Goal: Task Accomplishment & Management: Use online tool/utility

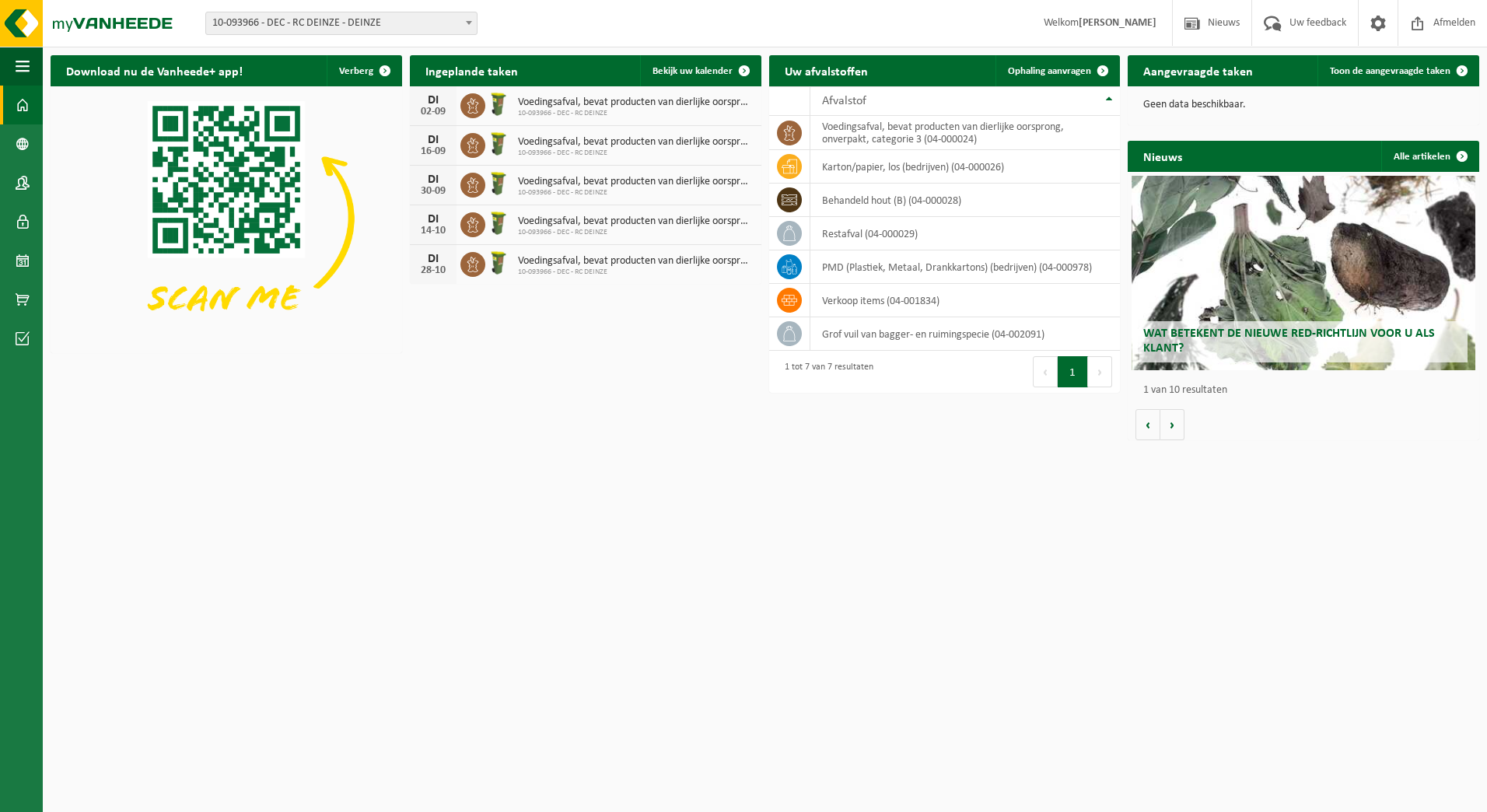
click at [349, 27] on span "10-093966 - DEC - RC DEINZE - DEINZE" at bounding box center [341, 23] width 271 height 22
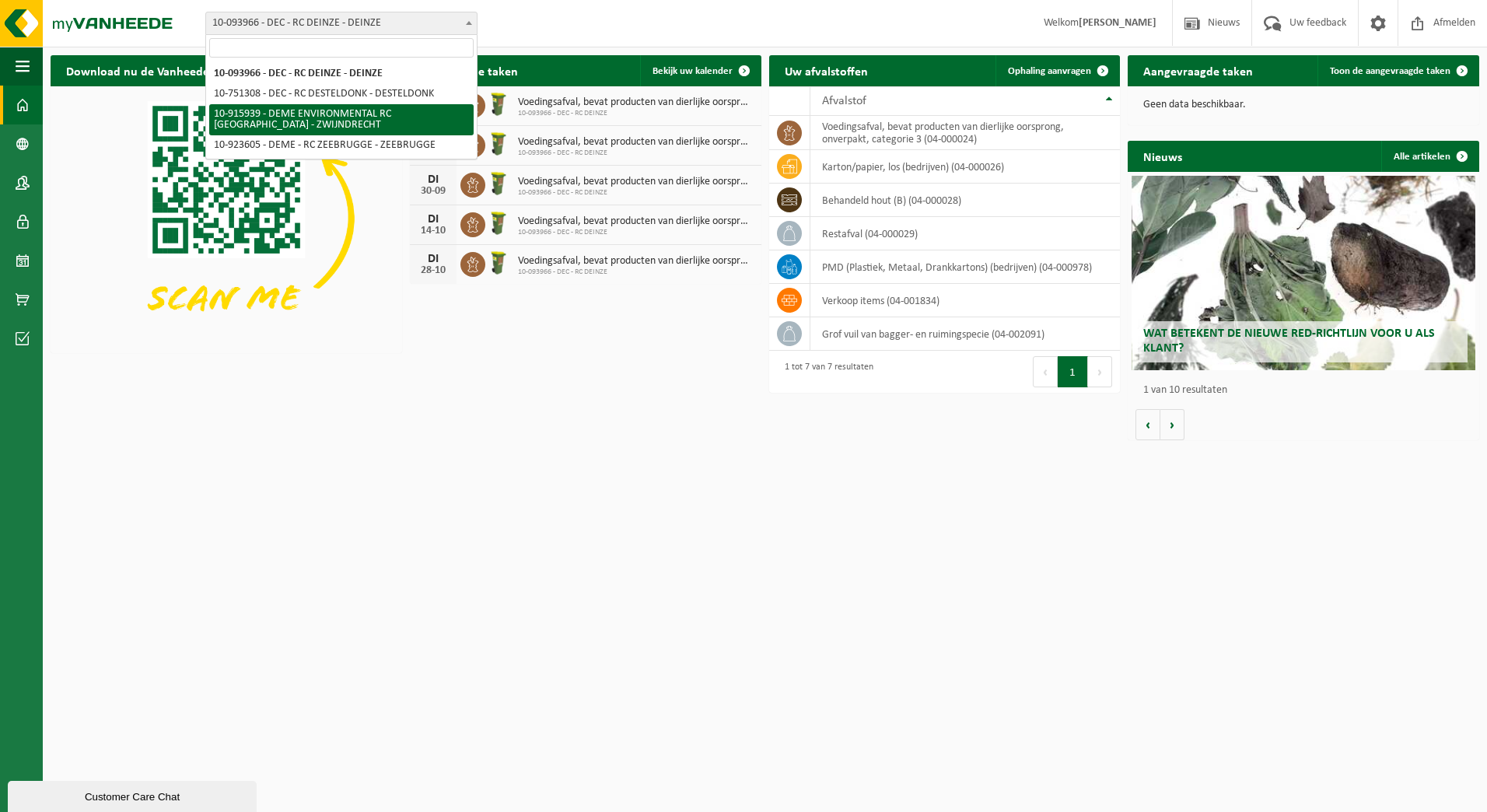
select select "127240"
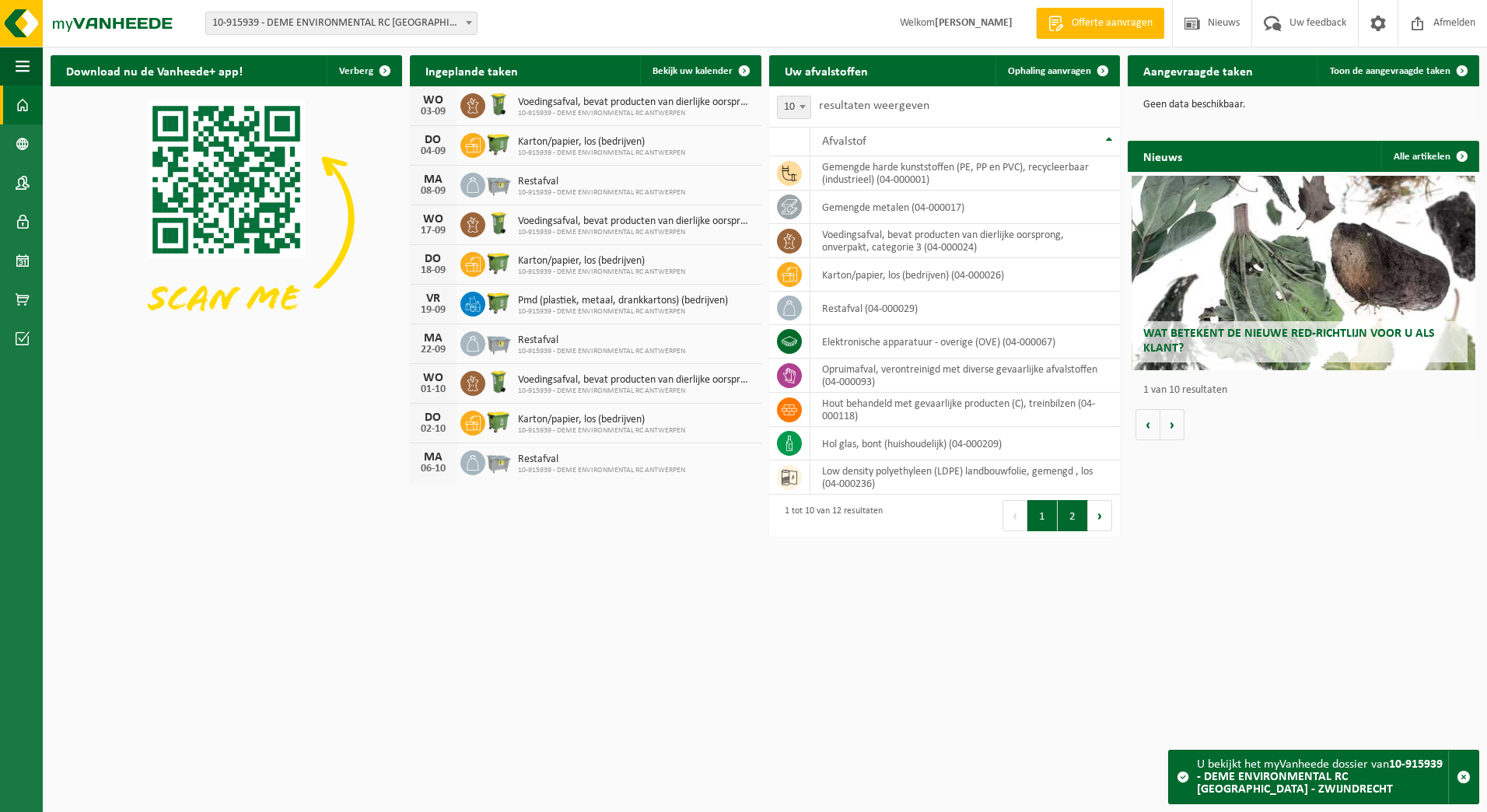
click at [1070, 516] on button "2" at bounding box center [1072, 514] width 30 height 31
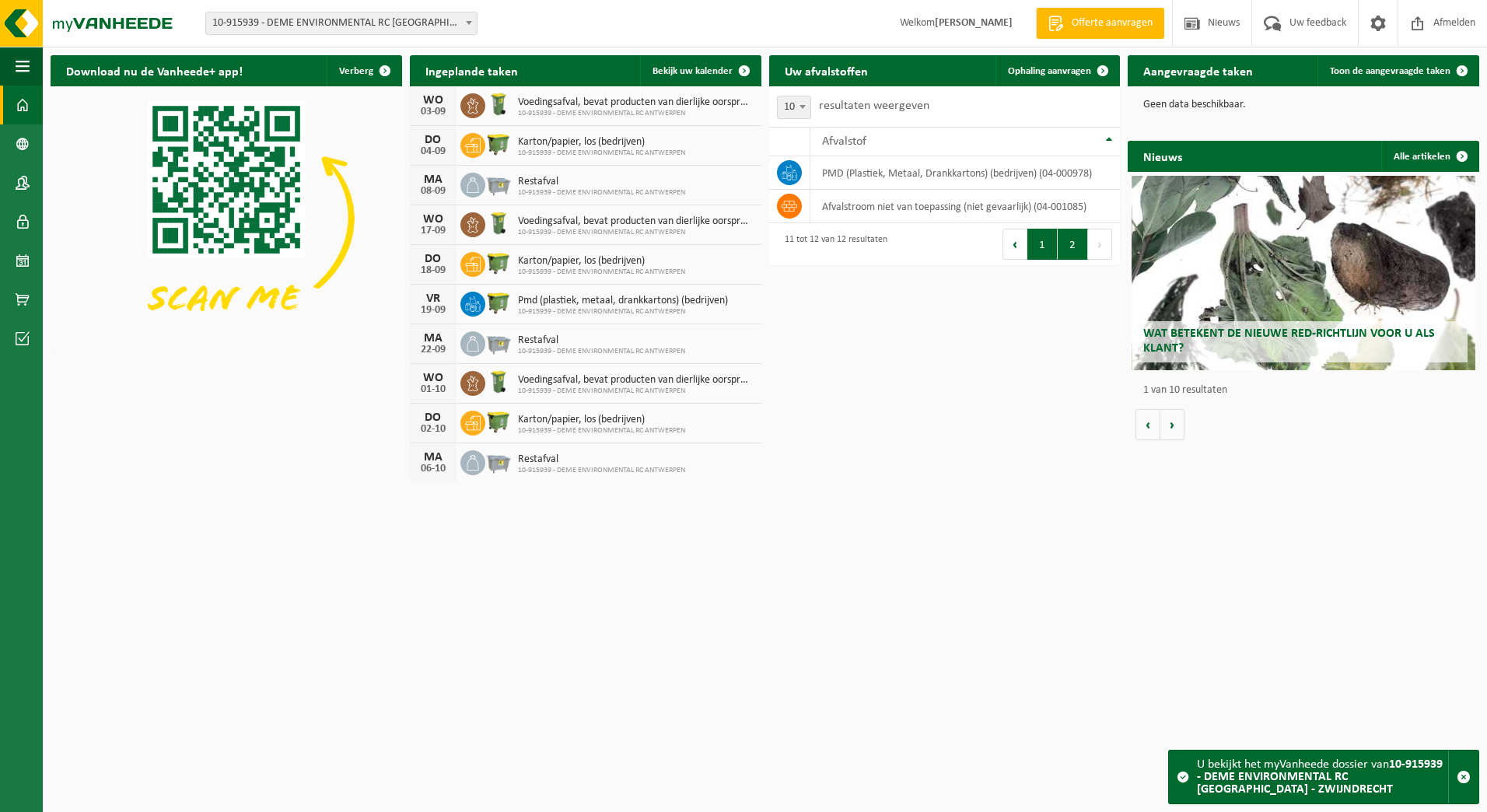
click at [1043, 253] on button "1" at bounding box center [1042, 244] width 30 height 31
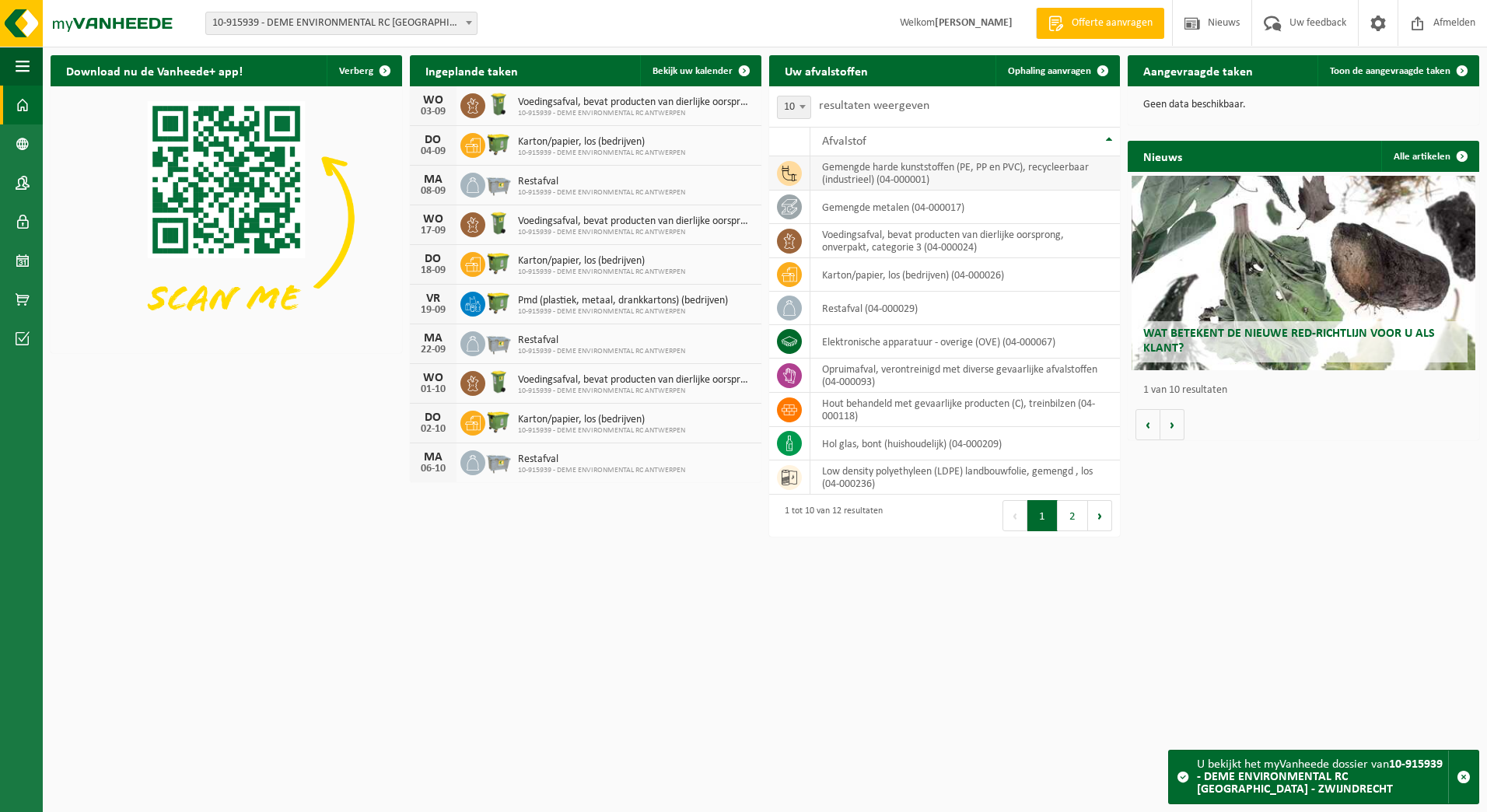
click at [897, 175] on td "gemengde harde kunststoffen (PE, PP en PVC), recycleerbaar (industrieel) (04-00…" at bounding box center [965, 173] width 311 height 34
click at [897, 179] on td "gemengde harde kunststoffen (PE, PP en PVC), recycleerbaar (industrieel) (04-00…" at bounding box center [965, 173] width 311 height 34
click at [503, 748] on html "Vestiging: 10-093966 - DEC - RC DEINZE - DEINZE 10-751308 - DEC - RC DESTELDONK…" at bounding box center [744, 406] width 1487 height 812
click at [841, 184] on td "gemengde harde kunststoffen (PE, PP en PVC), recycleerbaar (industrieel) (04-00…" at bounding box center [965, 173] width 311 height 34
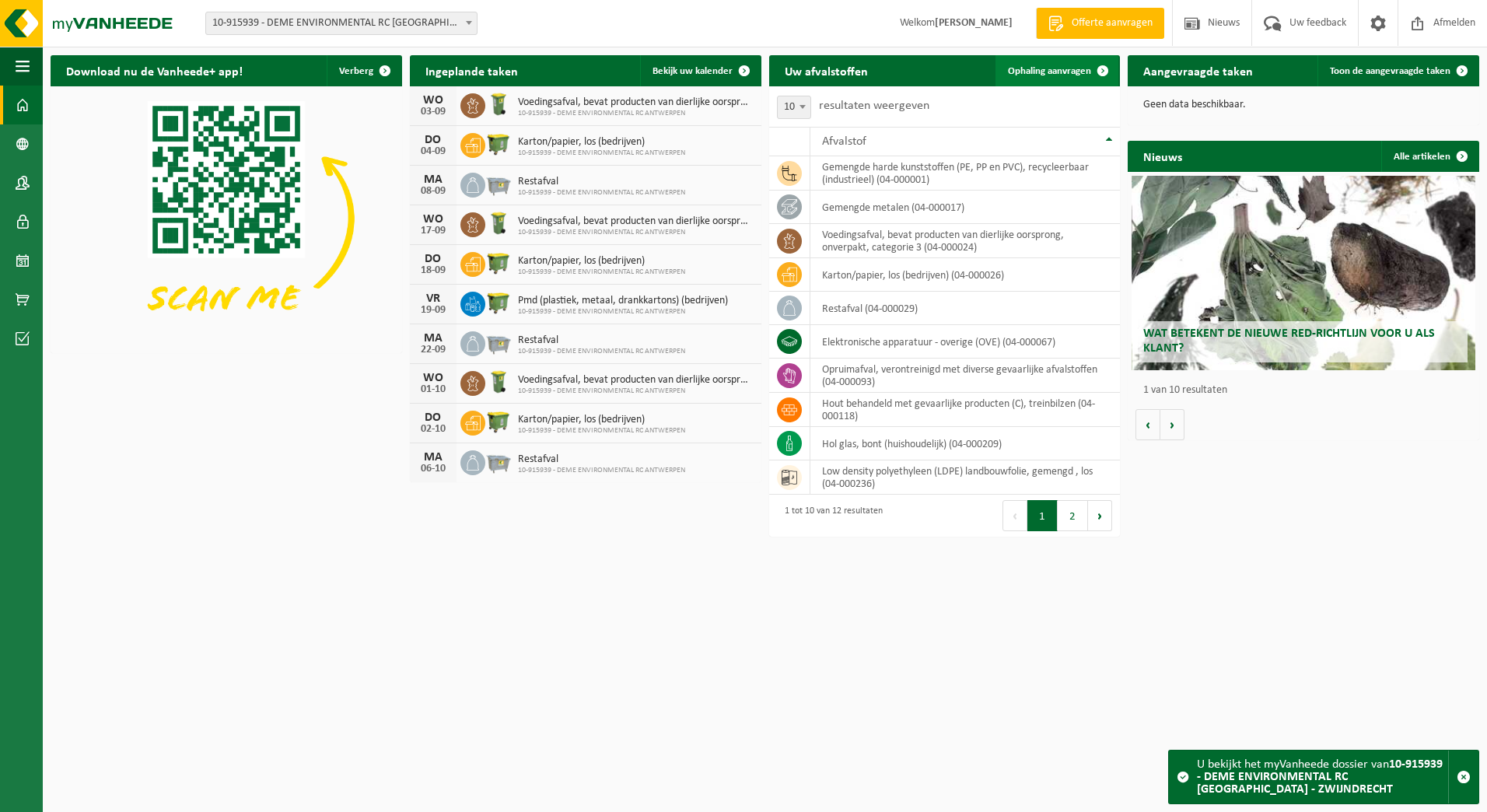
click at [1062, 77] on span "Ophaling aanvragen" at bounding box center [1049, 71] width 84 height 10
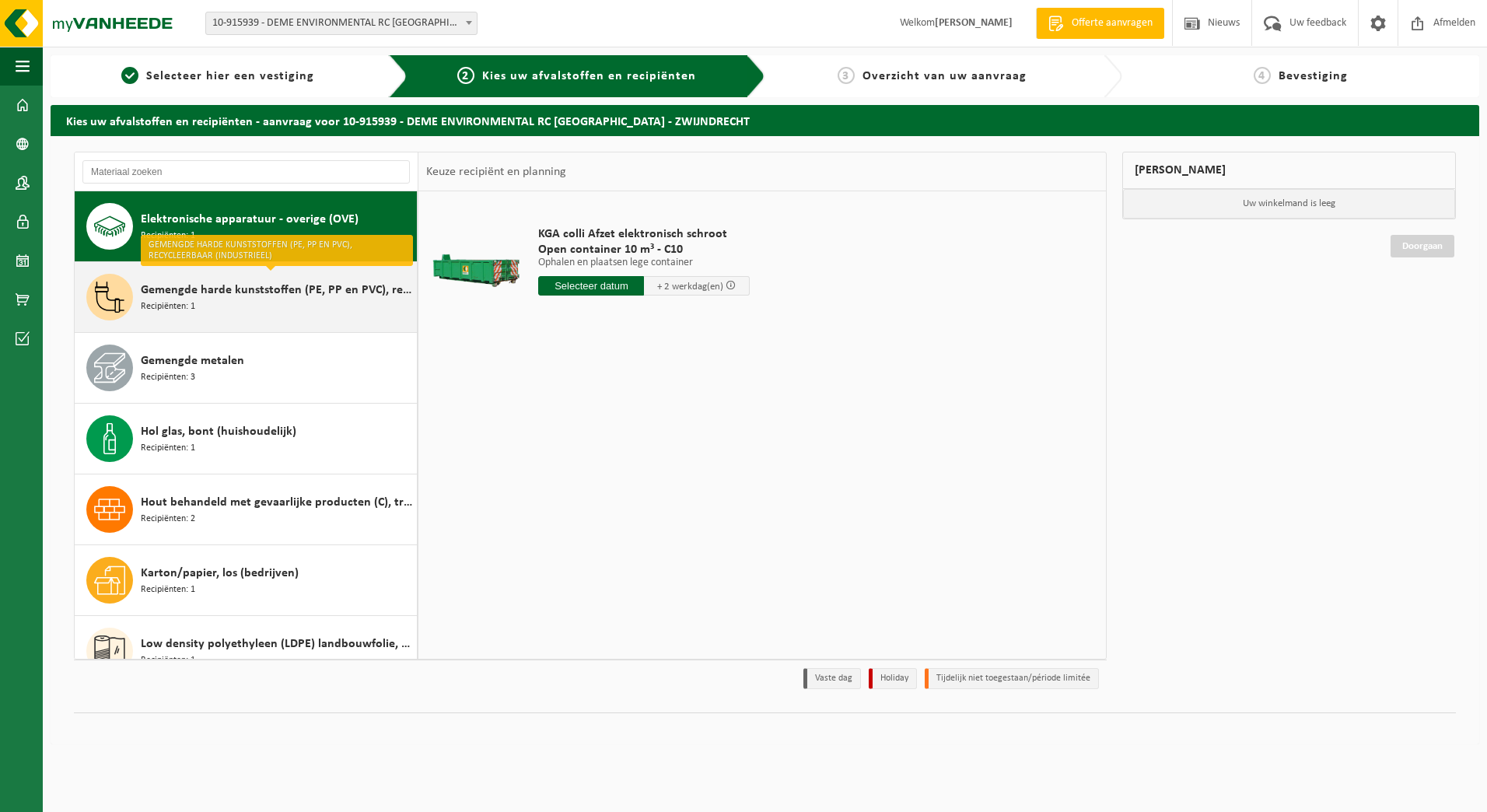
click at [321, 294] on span "Gemengde harde kunststoffen (PE, PP en PVC), recycleerbaar (industrieel)" at bounding box center [276, 290] width 272 height 19
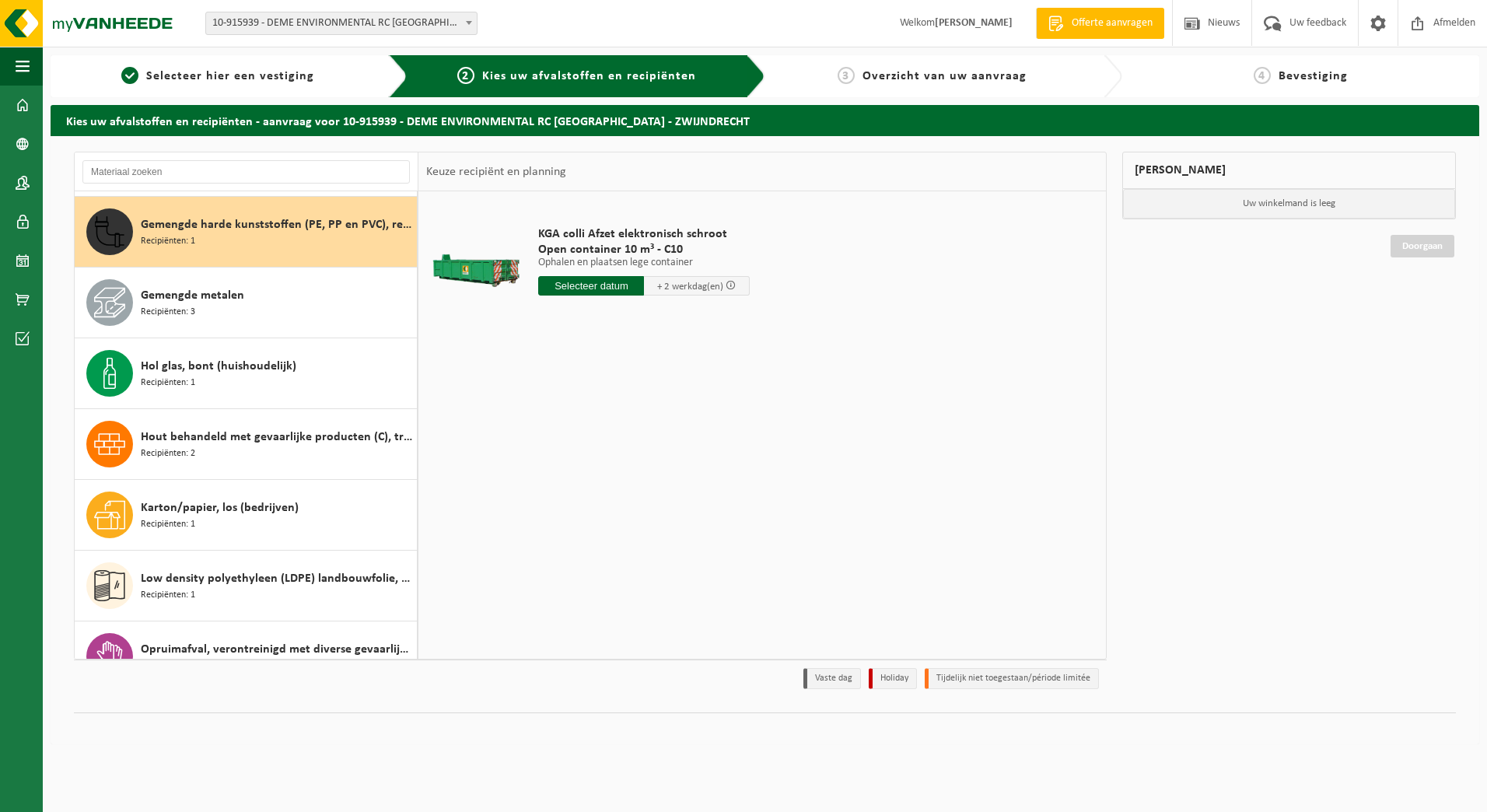
scroll to position [71, 0]
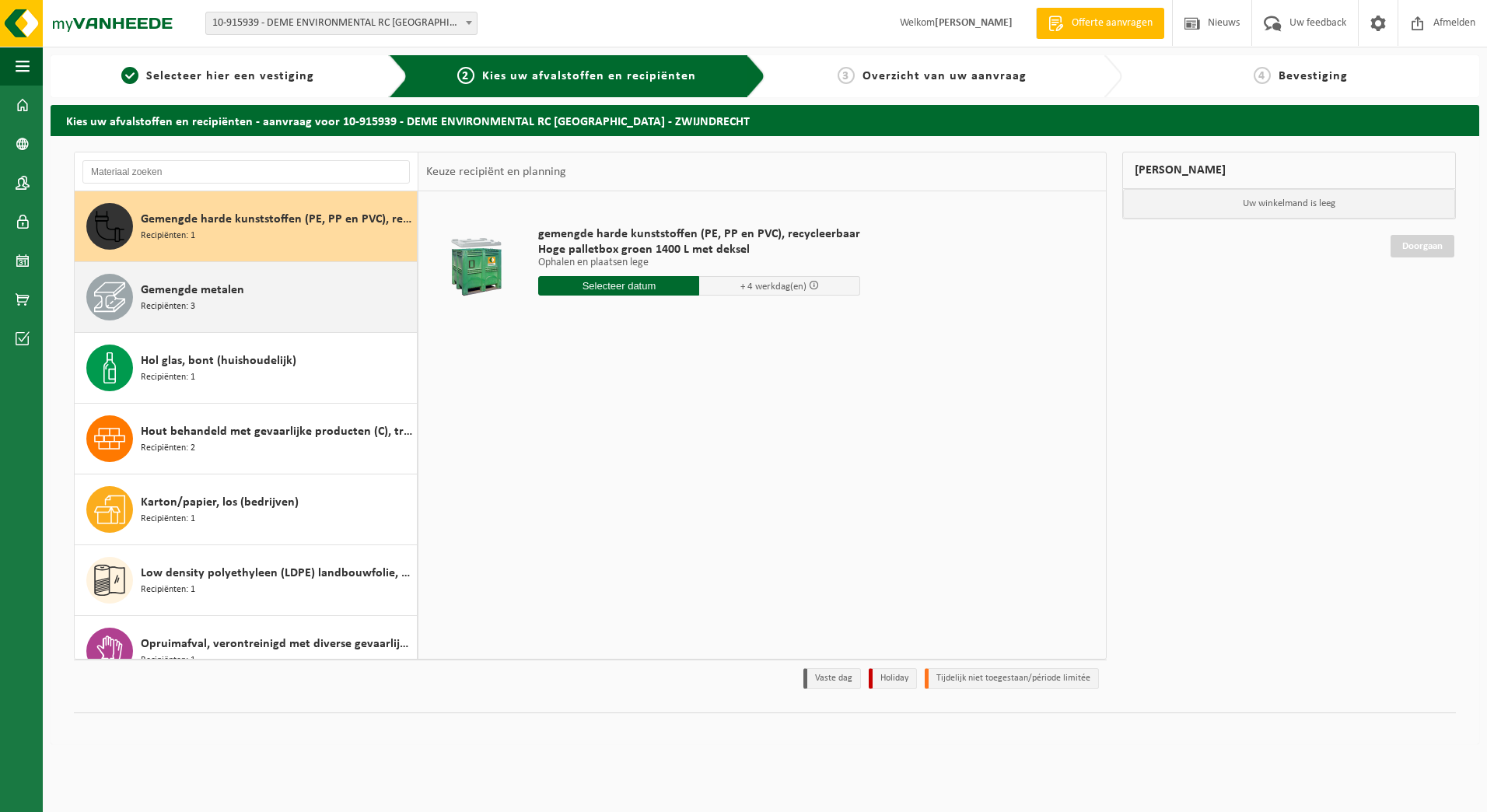
click at [305, 304] on div "Gemengde metalen Recipiënten: 3" at bounding box center [276, 297] width 272 height 47
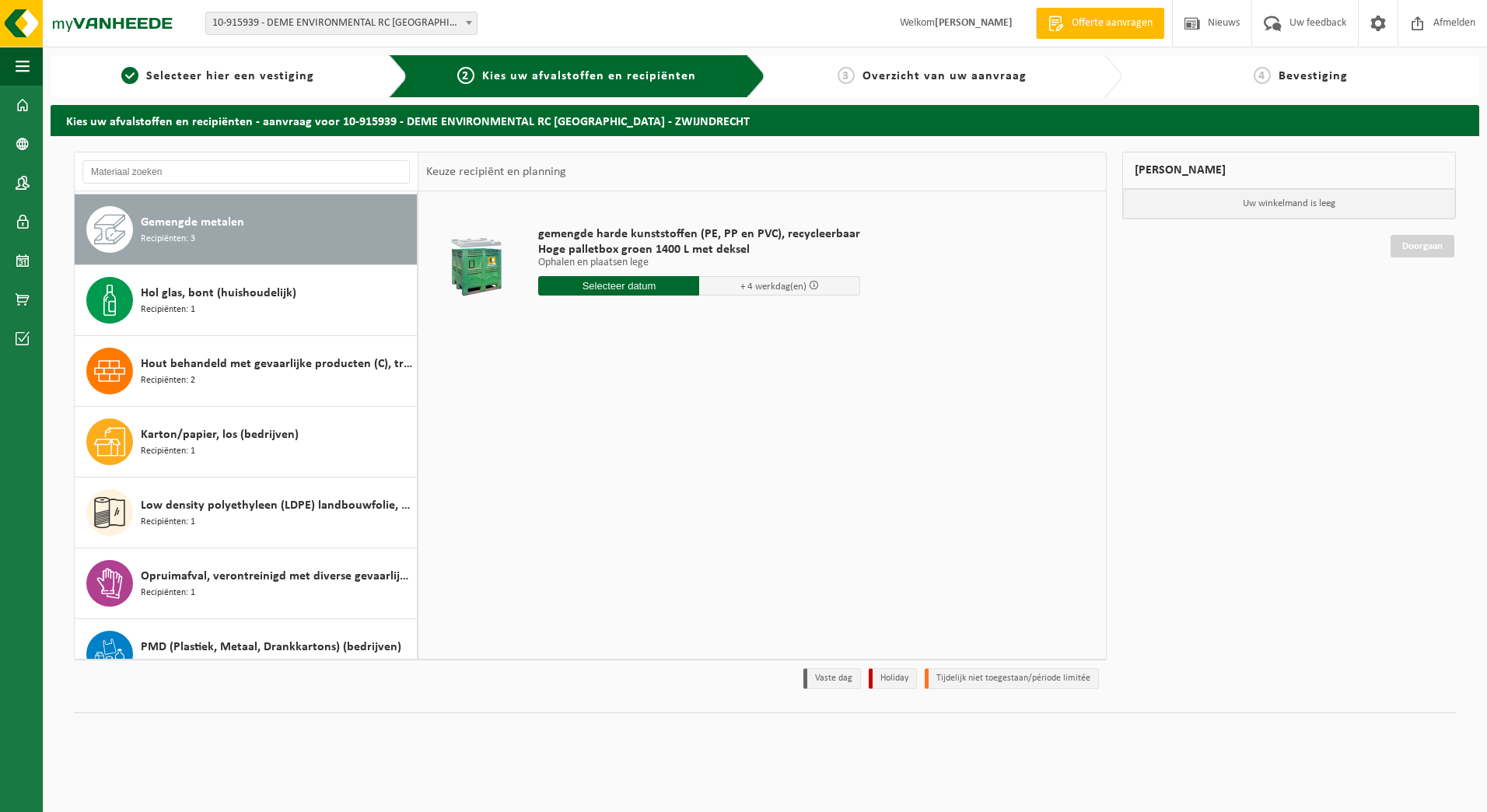
scroll to position [141, 0]
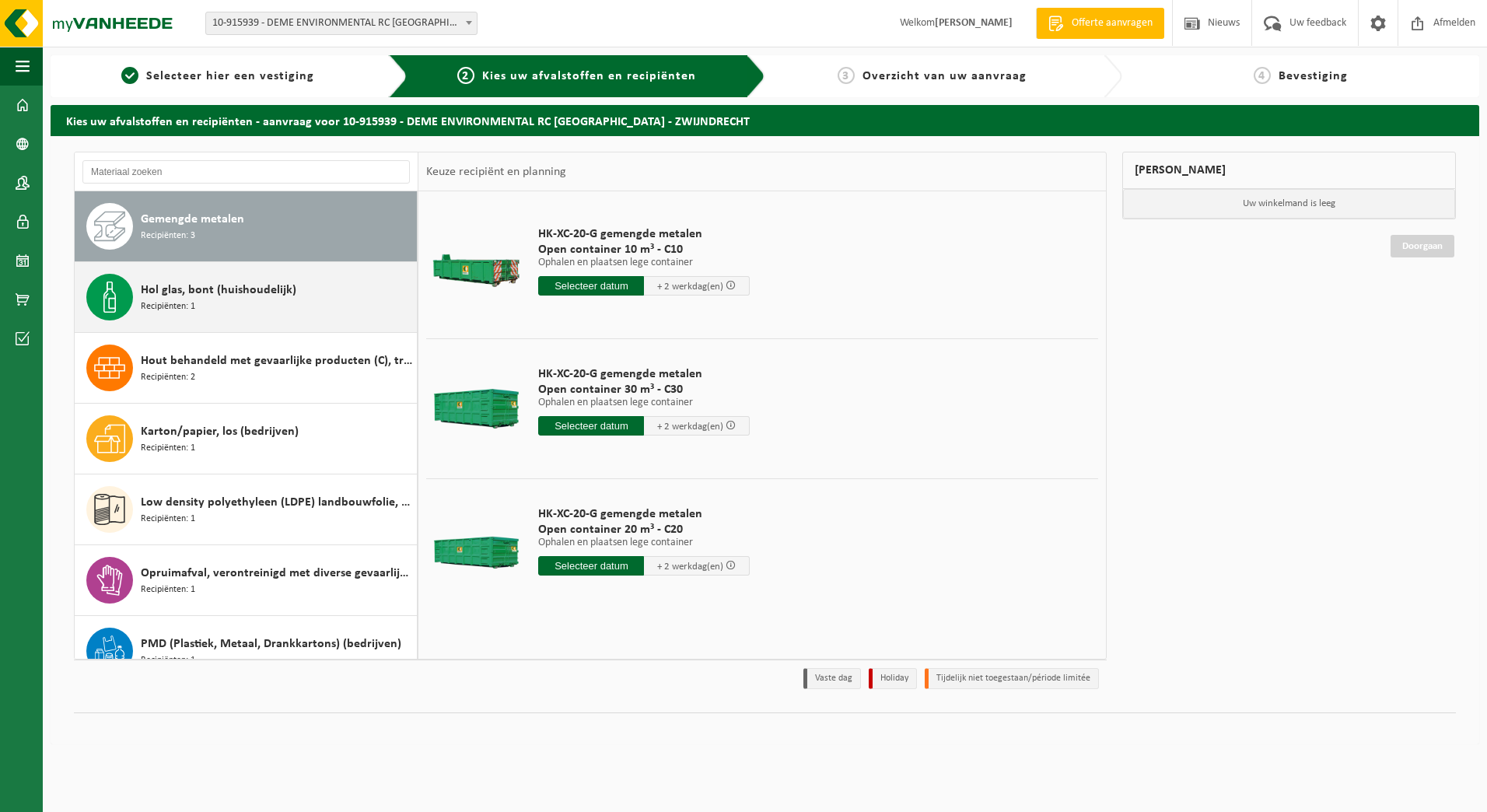
click at [282, 301] on div "Hol glas, bont (huishoudelijk) Recipiënten: 1" at bounding box center [276, 297] width 272 height 47
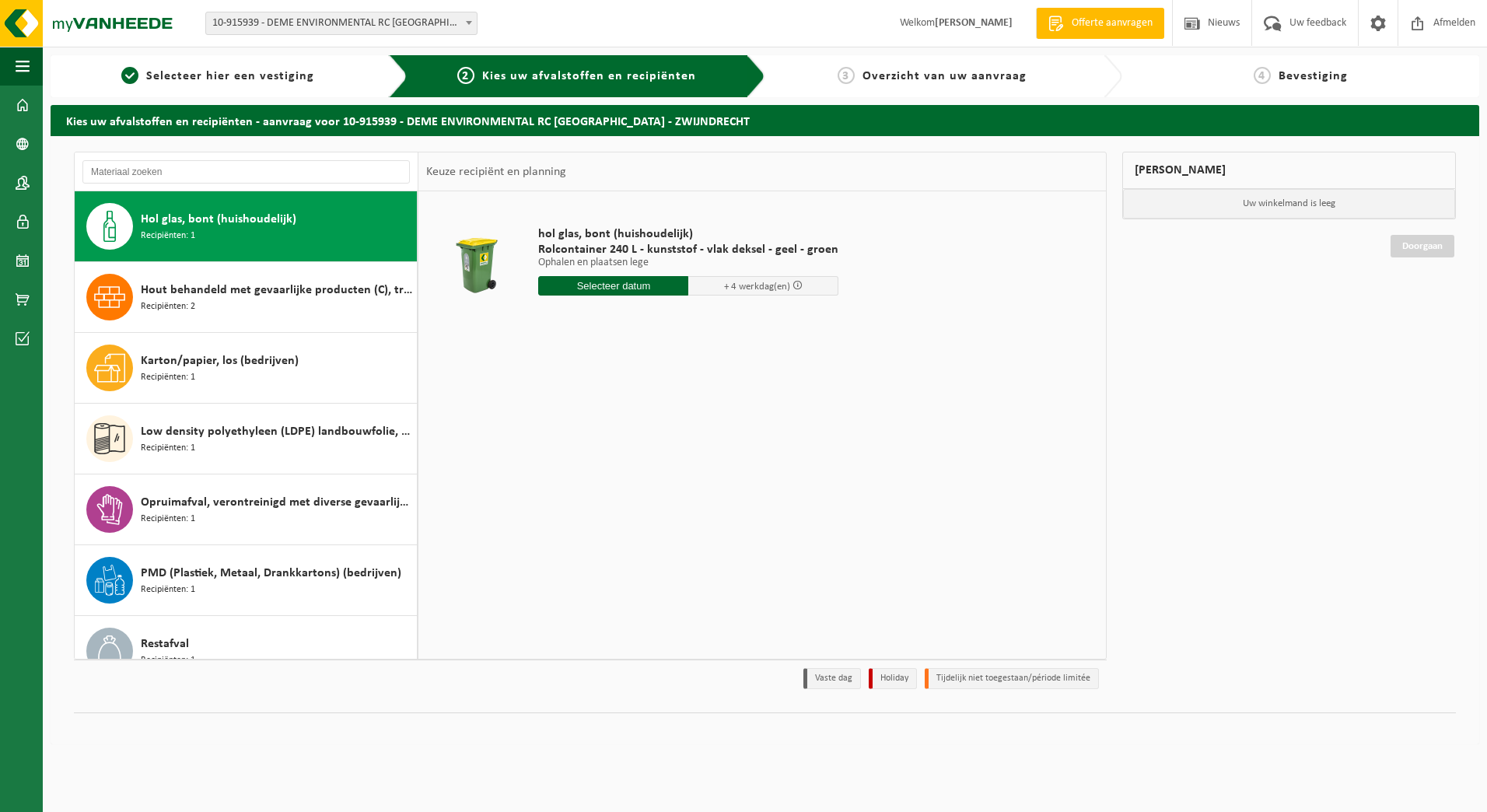
click at [282, 301] on div "Hout behandeld met gevaarlijke producten (C), treinbilzen Recipiënten: 2" at bounding box center [276, 297] width 272 height 47
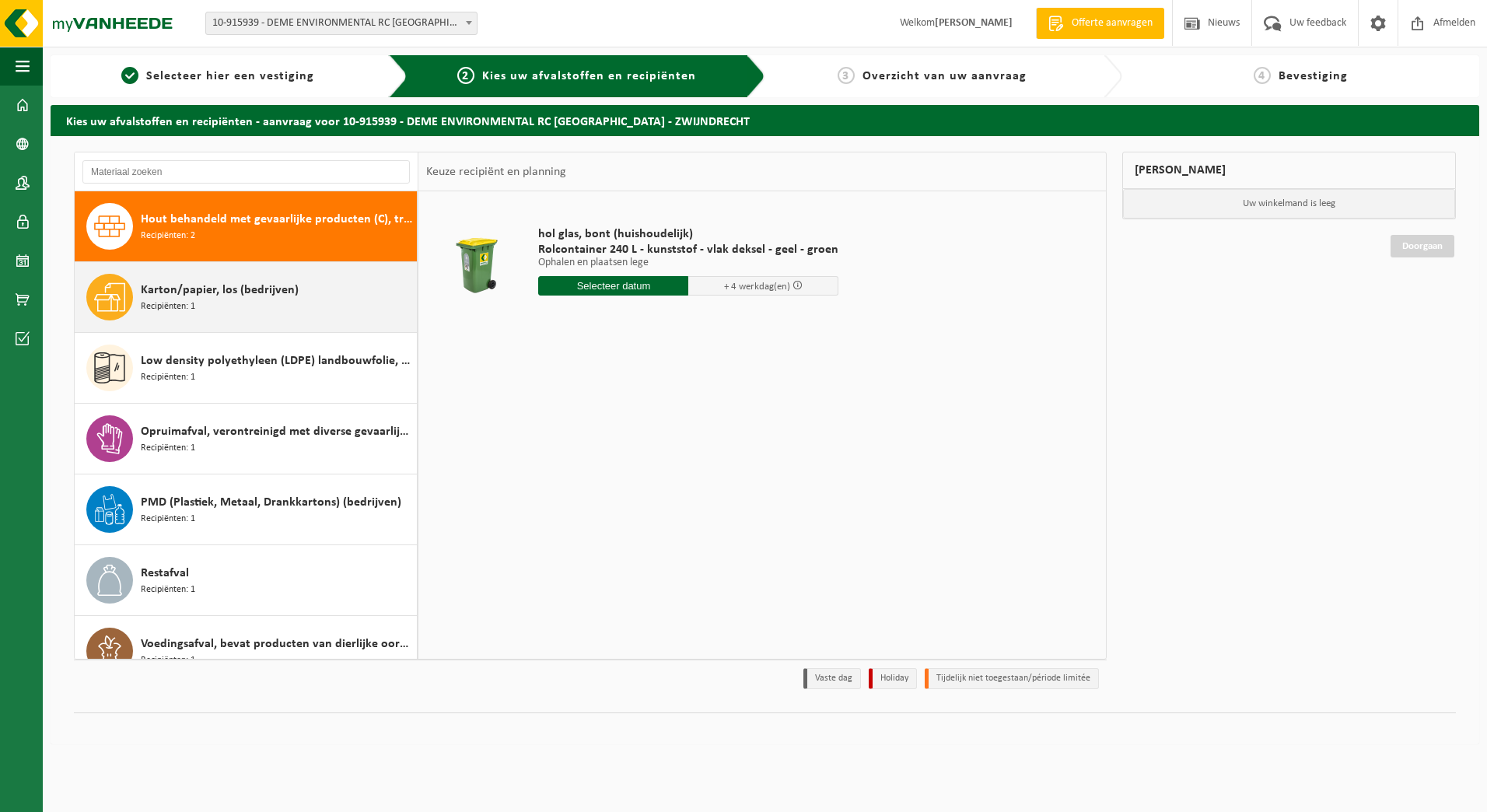
click at [282, 308] on div "Karton/papier, los (bedrijven) Recipiënten: 1" at bounding box center [276, 297] width 272 height 47
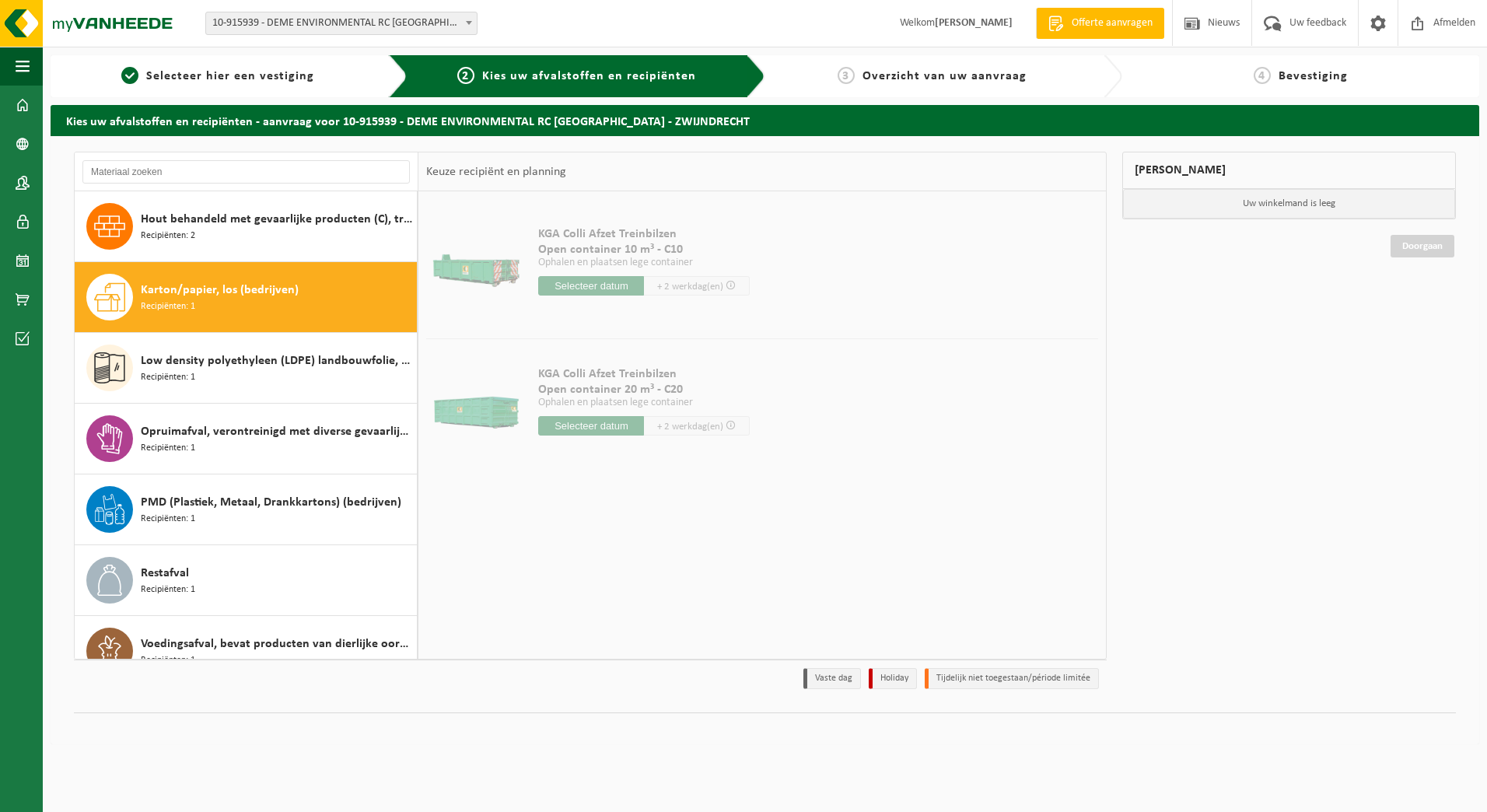
scroll to position [310, 0]
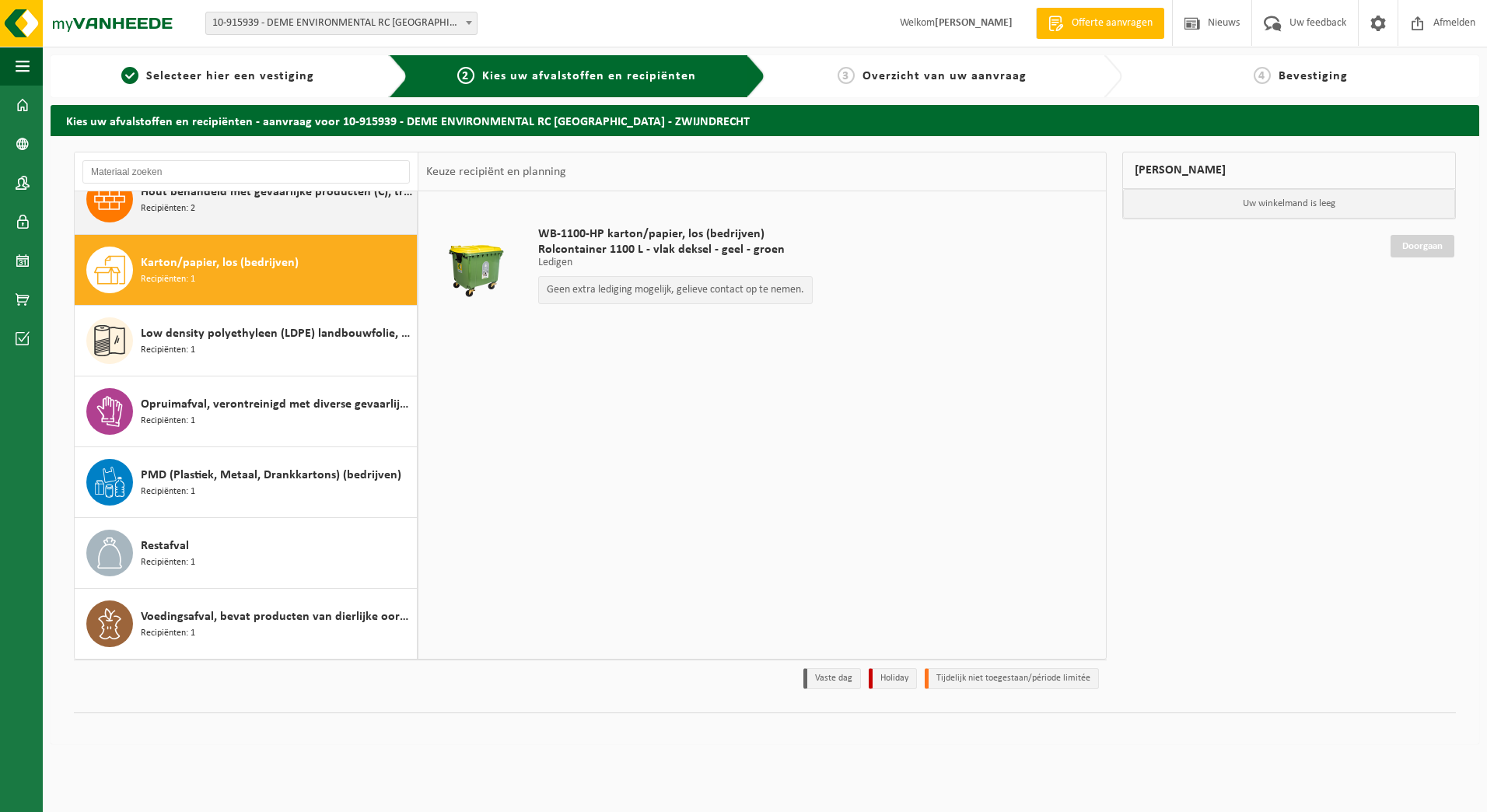
click at [276, 205] on div "Hout behandeld met gevaarlijke producten (C), treinbilzen Recipiënten: 2" at bounding box center [276, 199] width 272 height 47
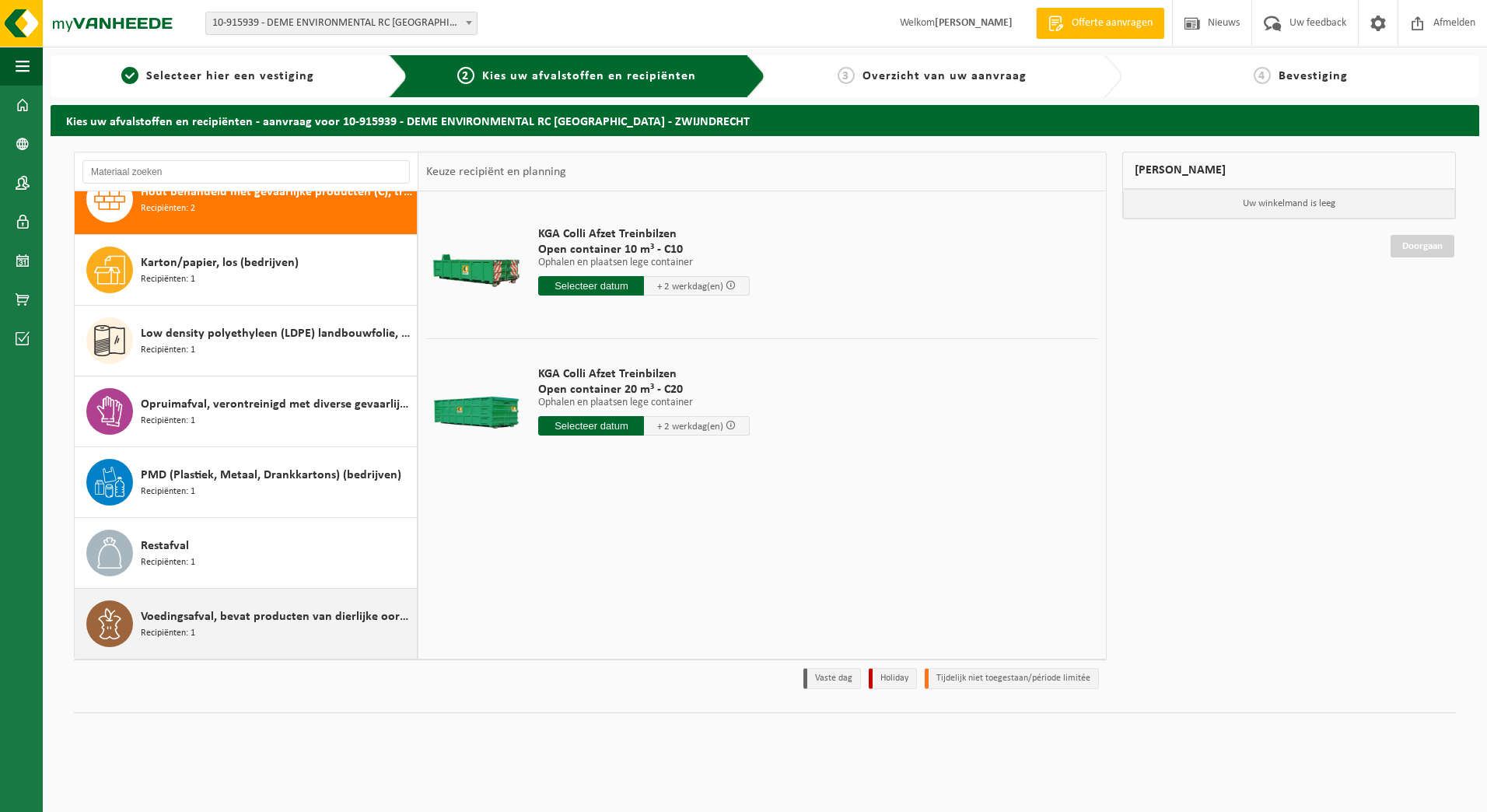
click at [226, 598] on div "Voedingsafval, bevat producten van dierlijke oorsprong, onverpakt, categorie 3 …" at bounding box center [246, 623] width 342 height 70
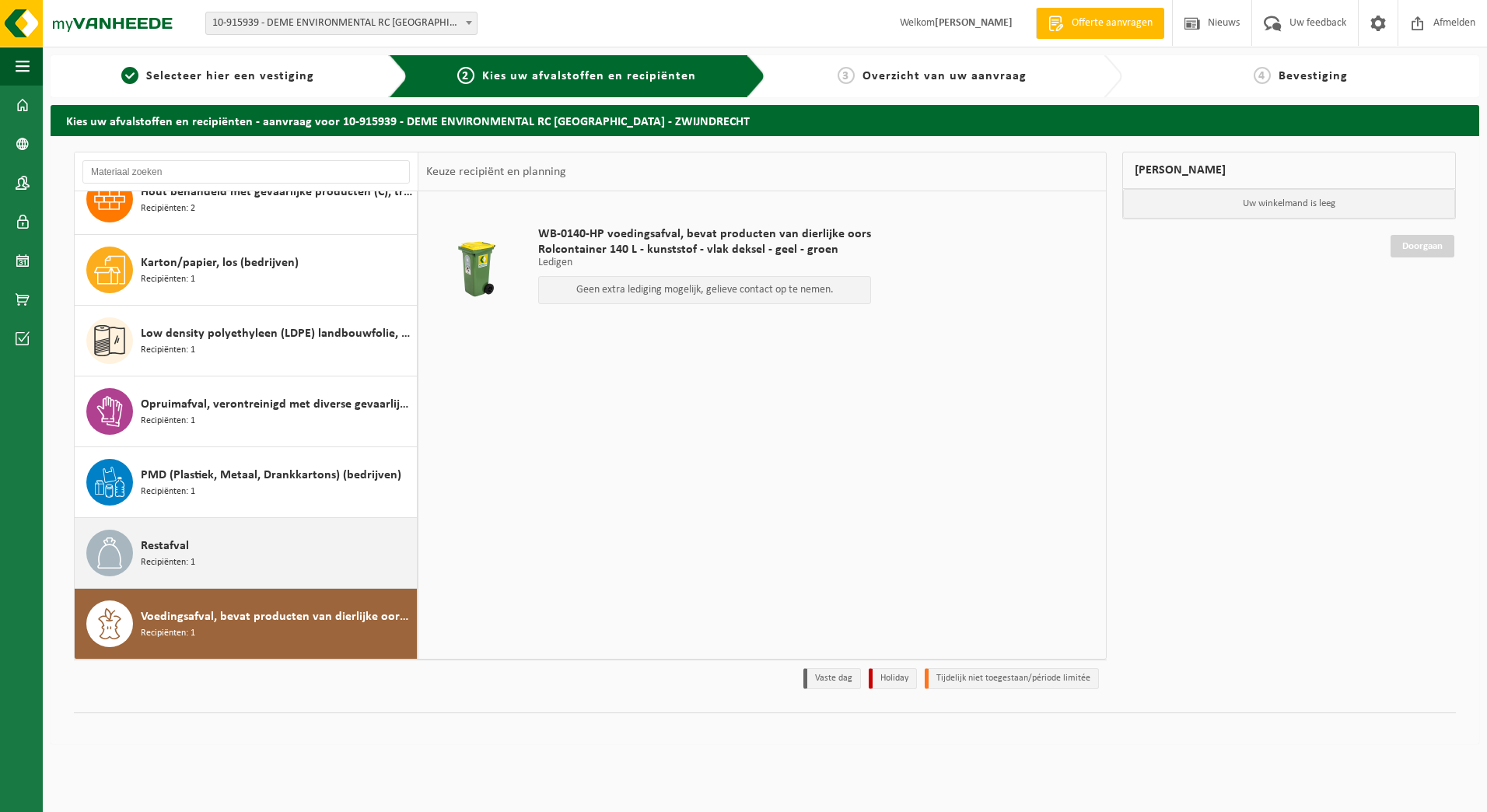
click at [232, 549] on div "Restafval Recipiënten: 1" at bounding box center [276, 552] width 272 height 47
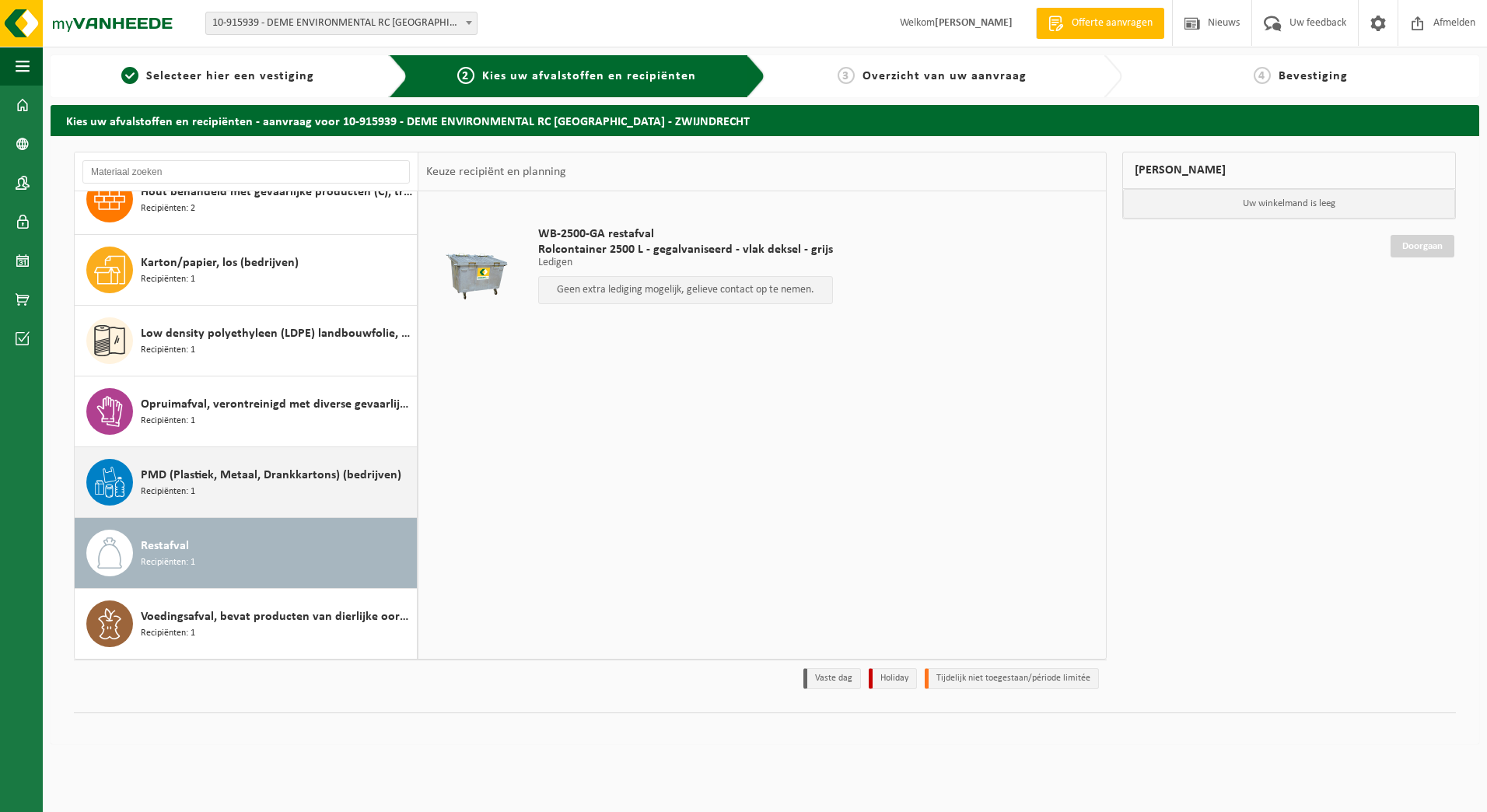
click at [229, 500] on div "PMD (Plastiek, Metaal, Drankkartons) (bedrijven) Recipiënten: 1" at bounding box center [276, 482] width 272 height 47
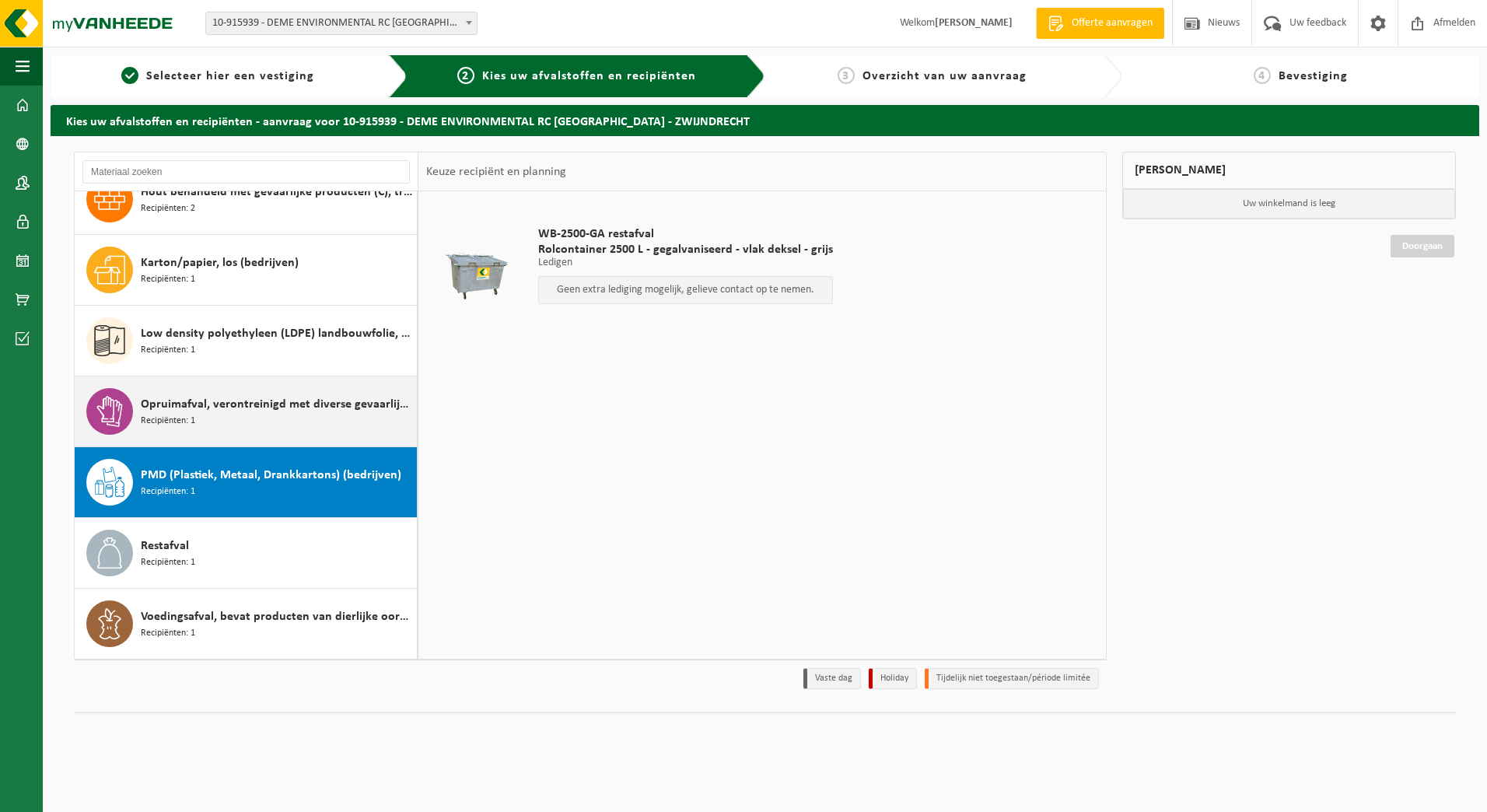
click at [239, 412] on span "Opruimafval, verontreinigd met diverse gevaarlijke afvalstoffen" at bounding box center [276, 404] width 272 height 19
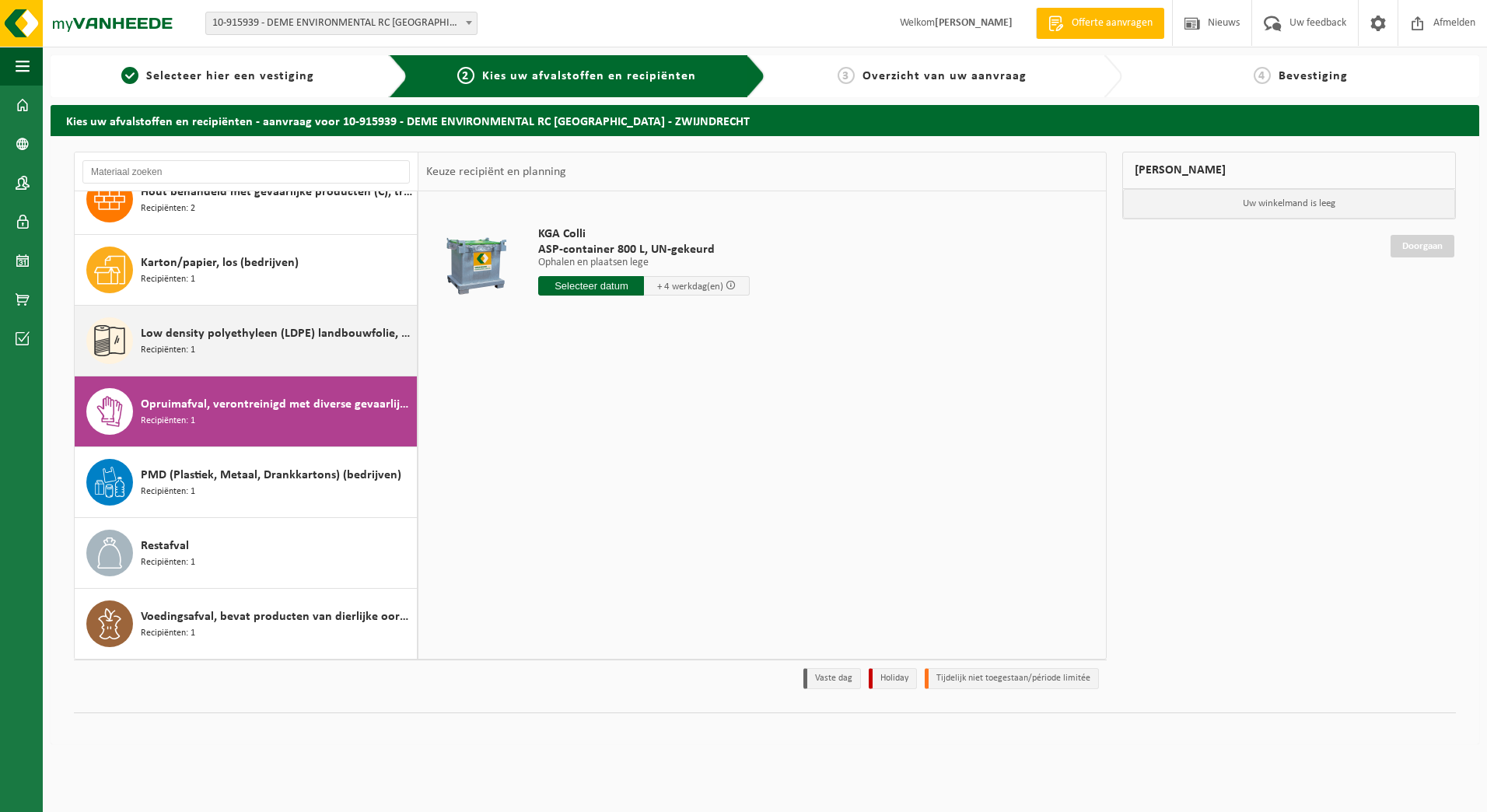
click at [258, 353] on div "Low density polyethyleen (LDPE) landbouwfolie, gemengd , los Recipiënten: 1" at bounding box center [276, 340] width 272 height 47
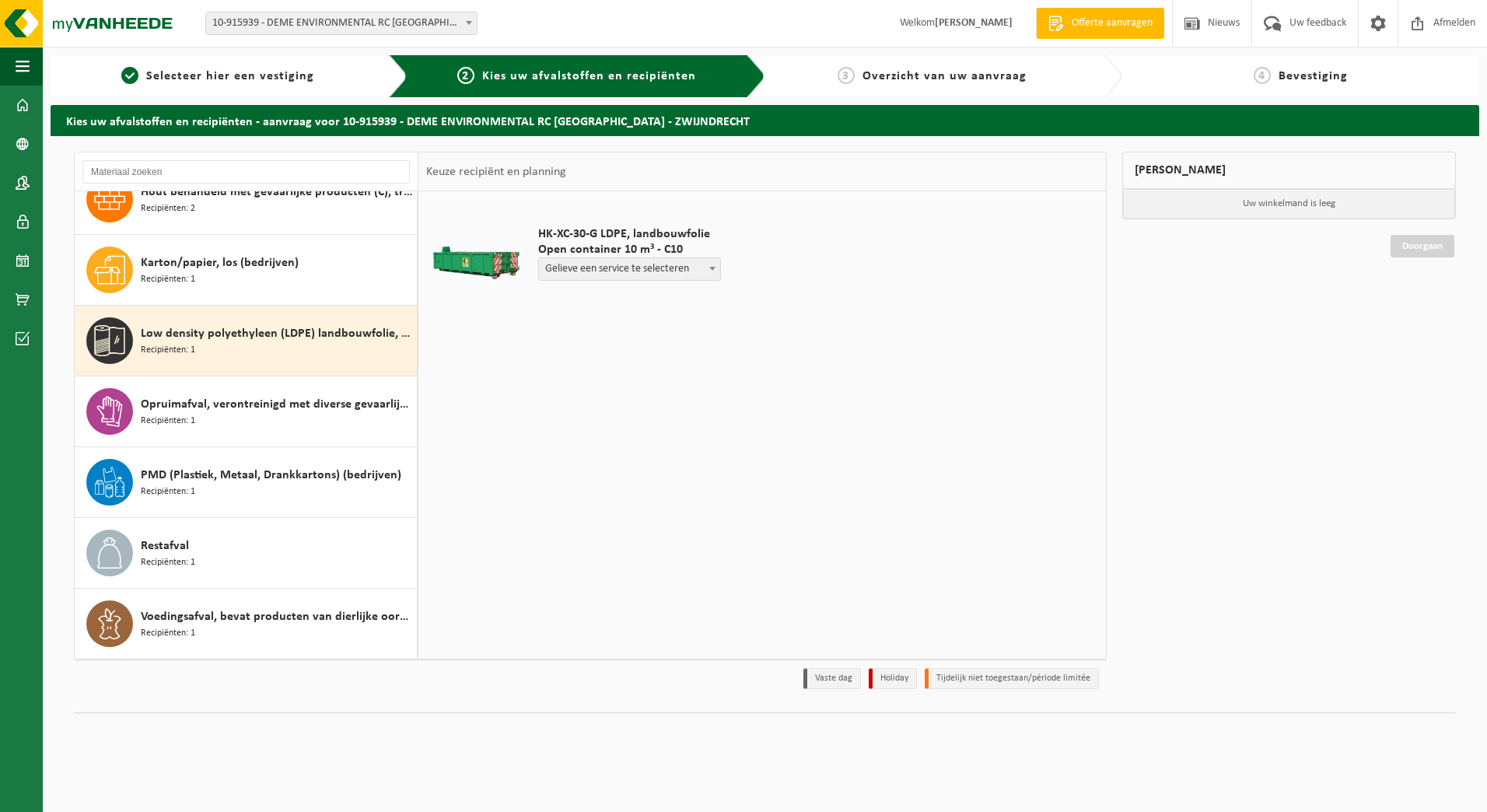
click at [584, 277] on span "Gelieve een service te selecteren" at bounding box center [629, 269] width 181 height 22
select select "P2PL-VEL-075081_HK-XC-10-GN-00_04-000236_46"
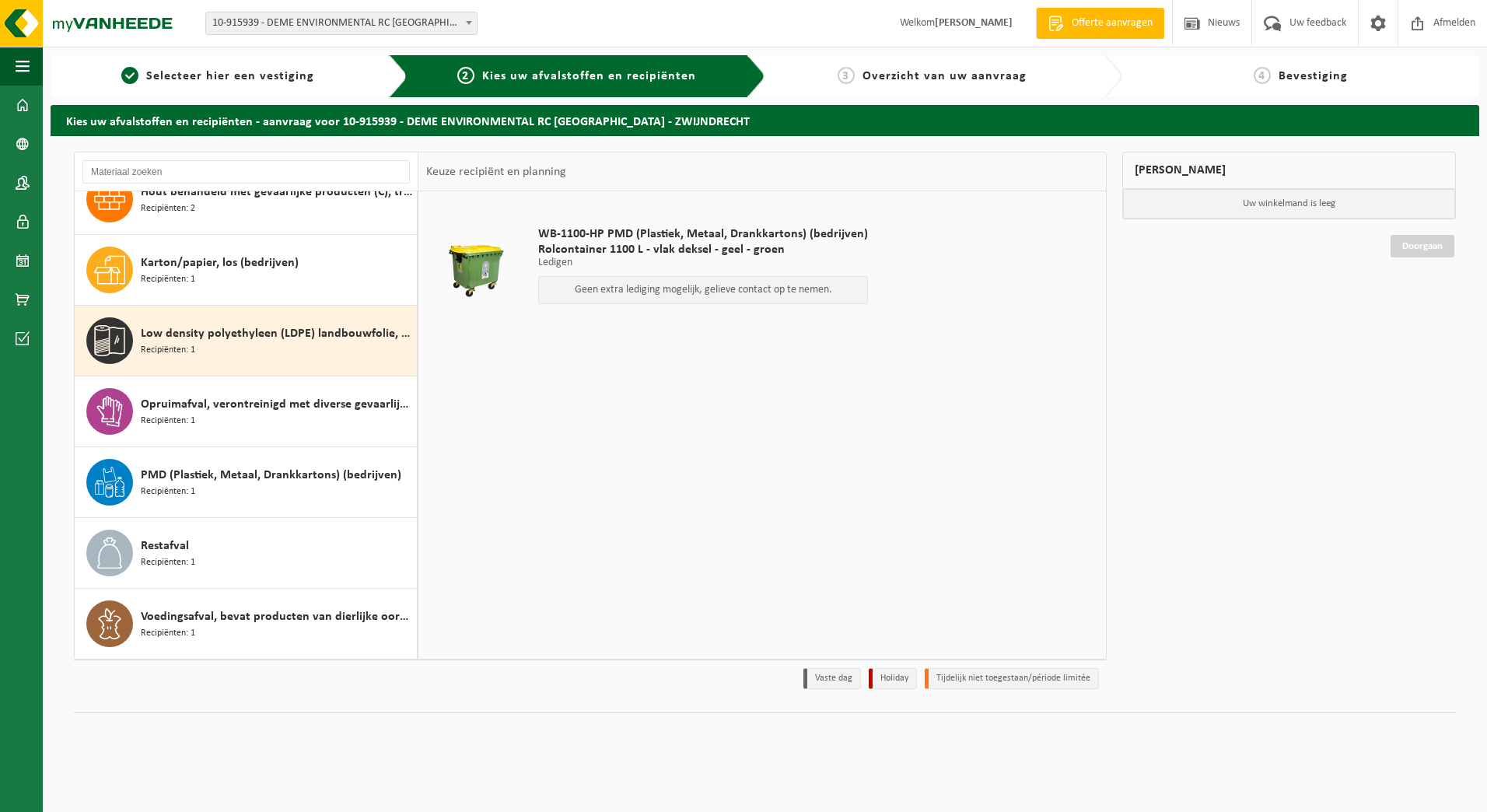
click at [857, 87] on div "3 Overzicht van uw aanvraag" at bounding box center [944, 76] width 357 height 42
click at [1291, 198] on p "Uw winkelmand is leeg" at bounding box center [1289, 204] width 332 height 30
click at [290, 357] on div "Low density polyethyleen (LDPE) landbouwfolie, gemengd , los Recipiënten: 1" at bounding box center [276, 340] width 272 height 47
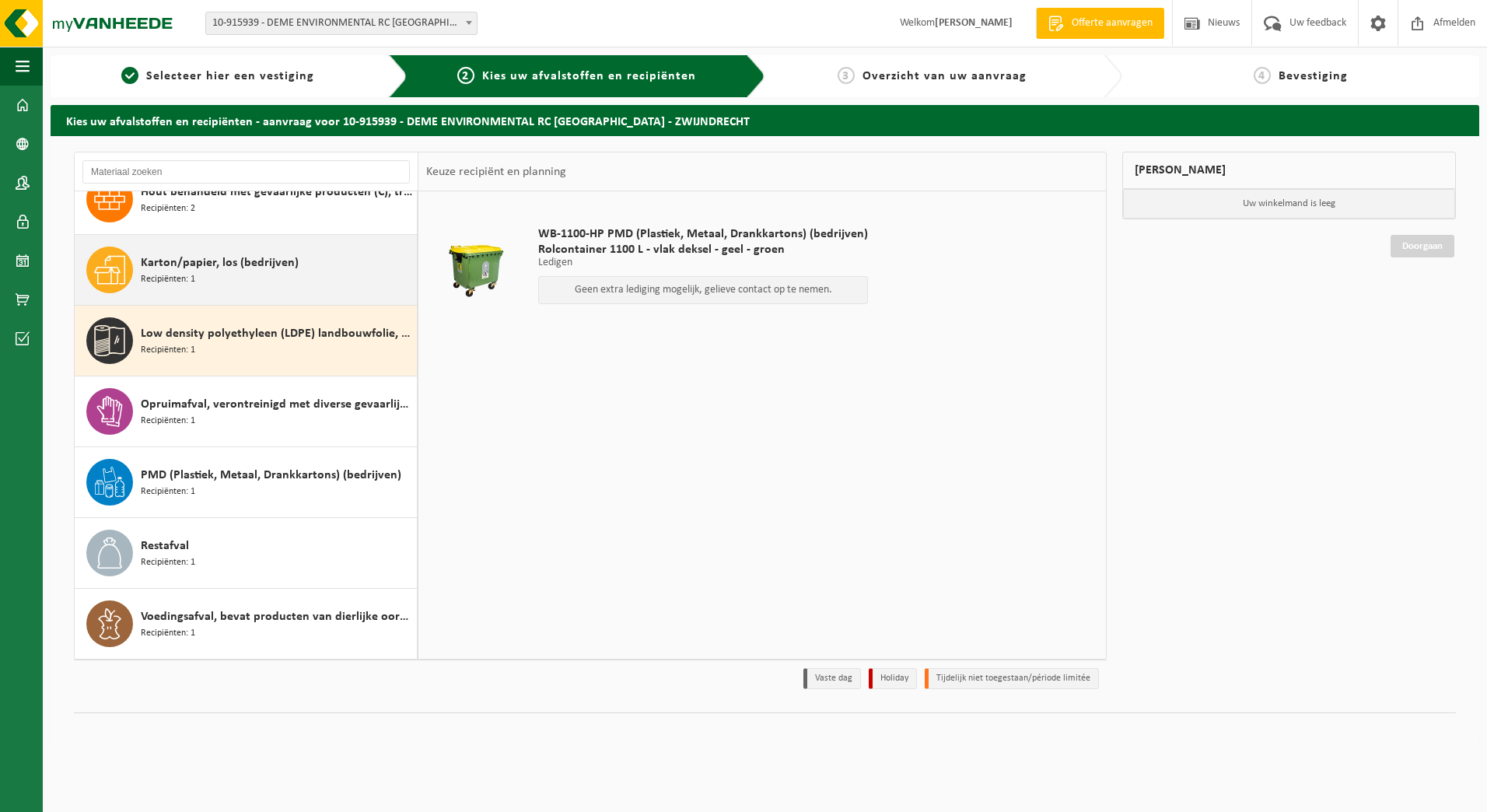
click at [277, 270] on span "Karton/papier, los (bedrijven)" at bounding box center [219, 263] width 158 height 19
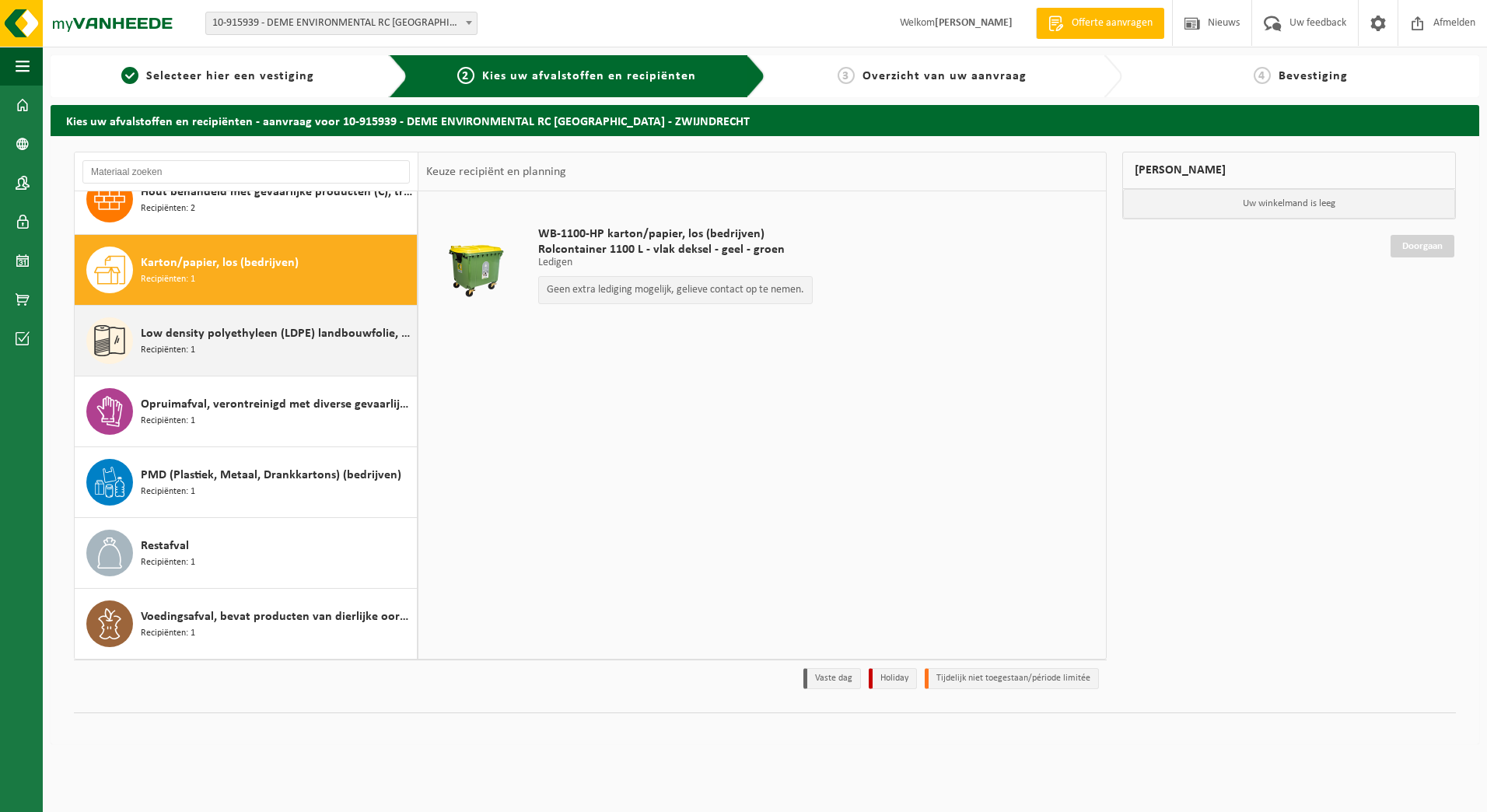
click at [272, 331] on span "Low density polyethyleen (LDPE) landbouwfolie, gemengd , los" at bounding box center [276, 333] width 272 height 19
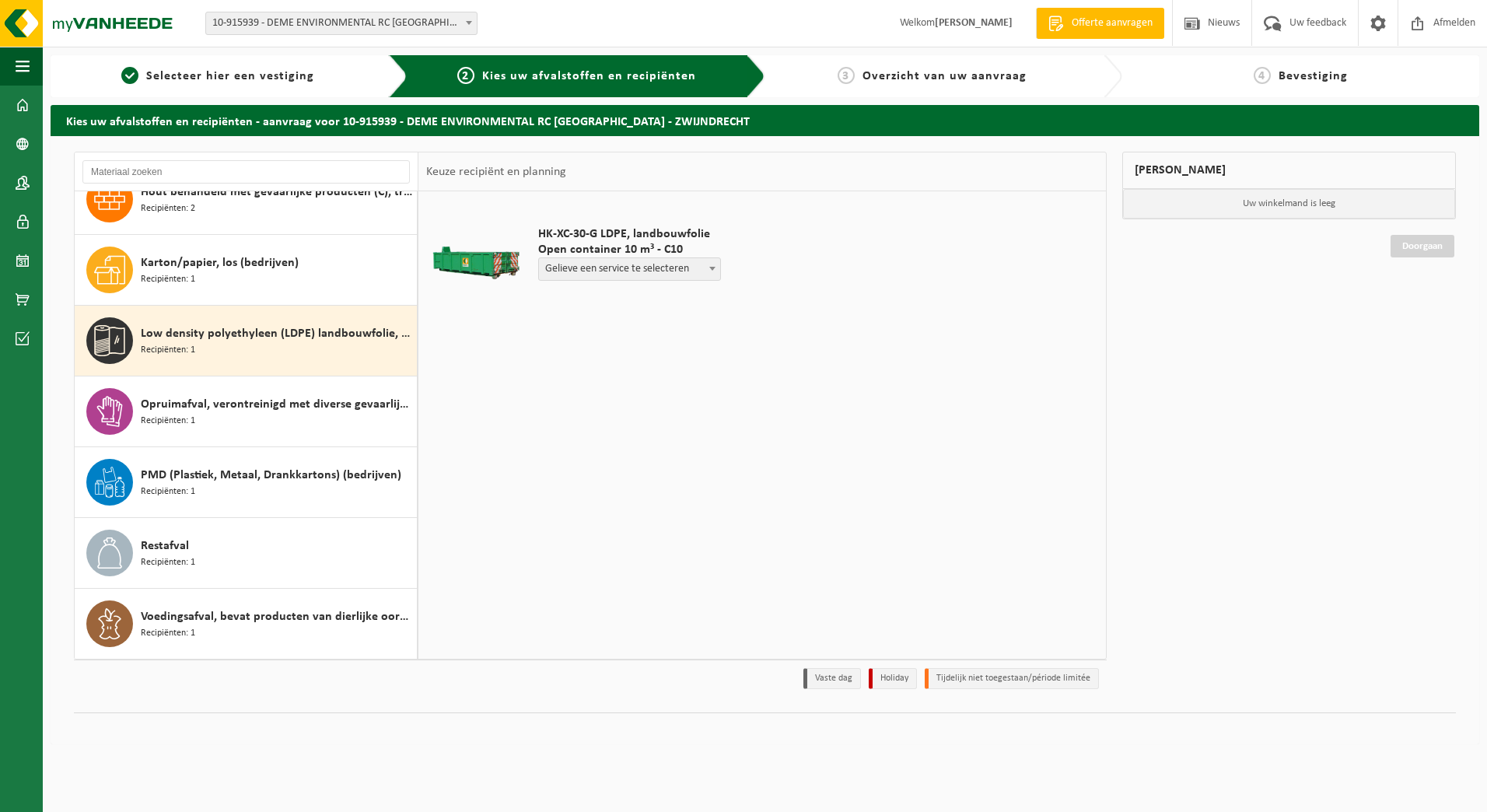
click at [570, 257] on span "Open container 10 m³ - C10" at bounding box center [630, 250] width 183 height 16
click at [572, 257] on span "Open container 10 m³ - C10" at bounding box center [630, 250] width 183 height 16
click at [567, 267] on span "Gelieve een service te selecteren" at bounding box center [629, 269] width 181 height 22
select select "P2PL-VEL-075081_HK-XC-10-GN-00_04-000236_46"
click at [727, 296] on span at bounding box center [731, 298] width 10 height 10
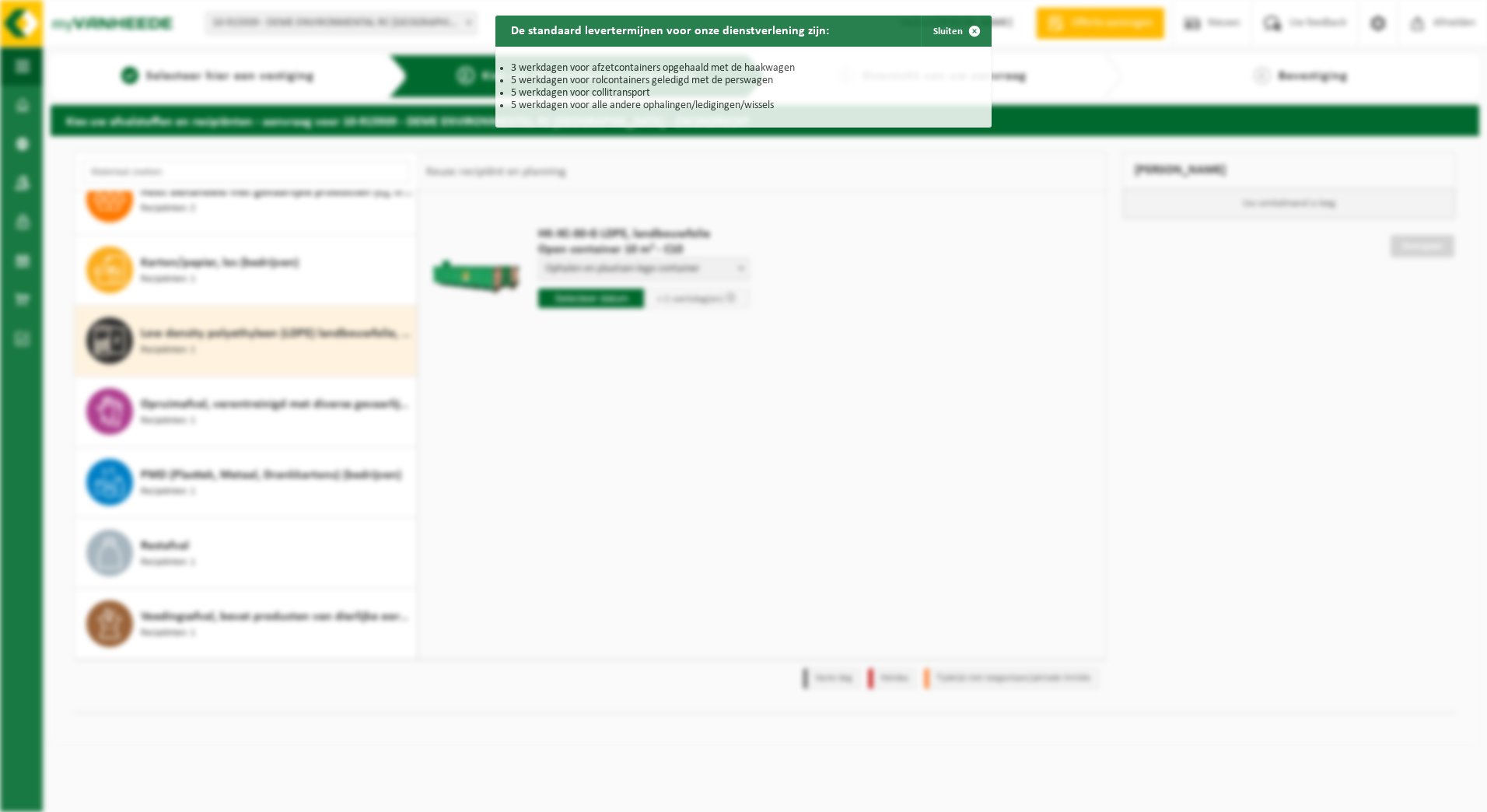
click at [730, 299] on div "De standaard levertermijnen voor onze dienstverlening zijn: Sluiten 3 werkdagen…" at bounding box center [744, 406] width 1487 height 812
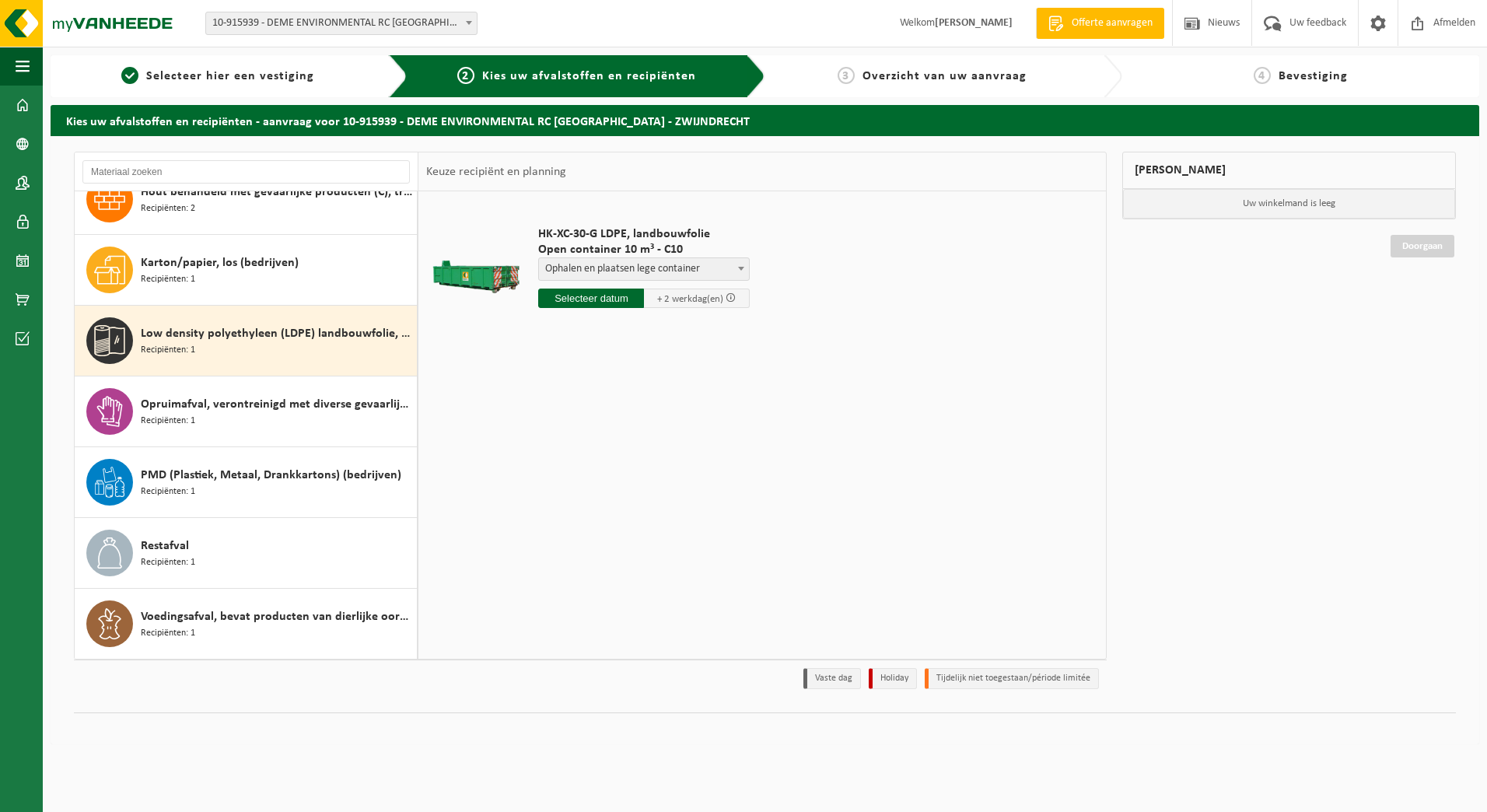
click at [730, 299] on span at bounding box center [731, 298] width 10 height 10
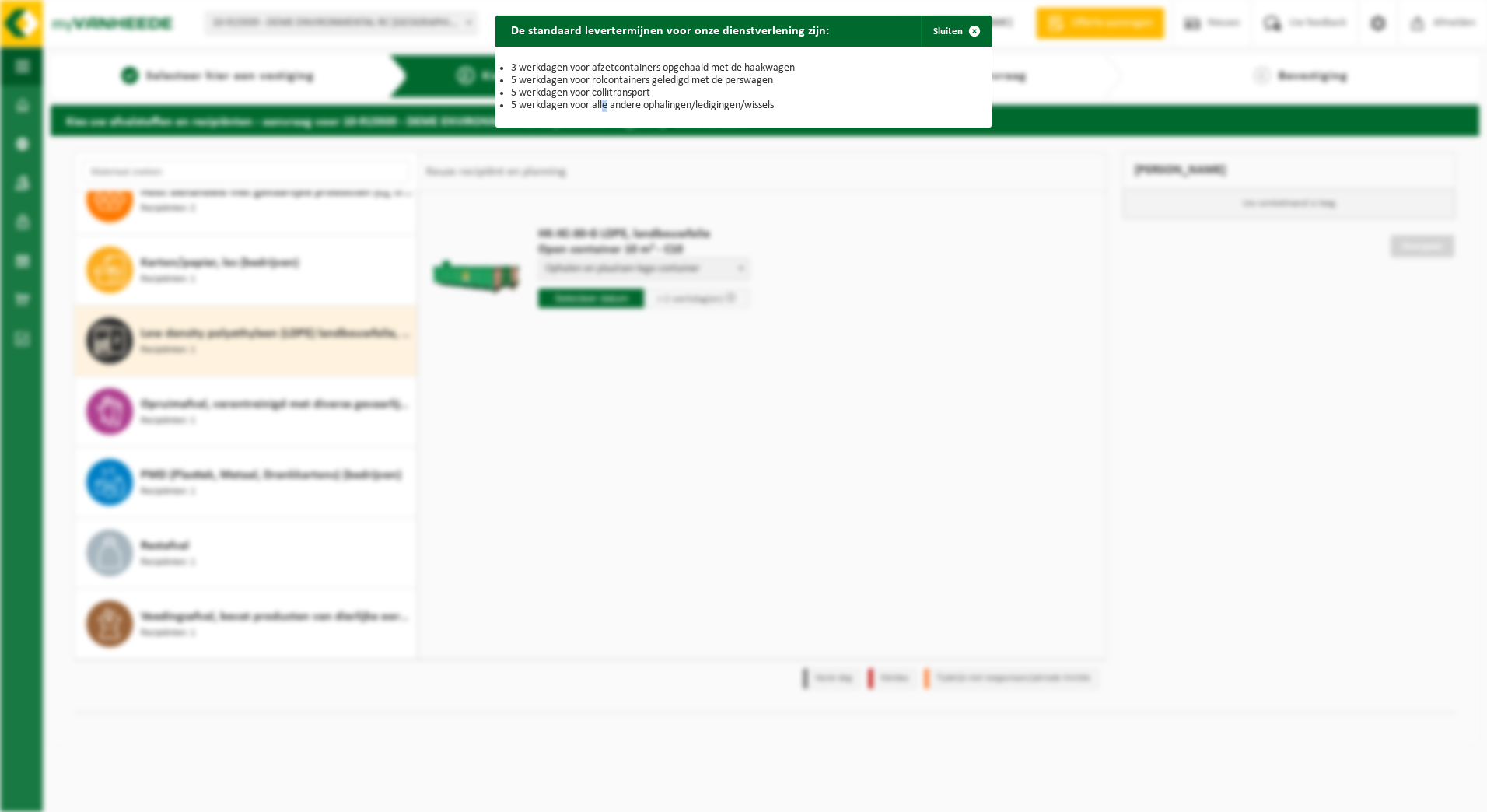
click at [601, 304] on div "De standaard levertermijnen voor onze dienstverlening zijn: Sluiten 3 werkdagen…" at bounding box center [744, 406] width 1487 height 812
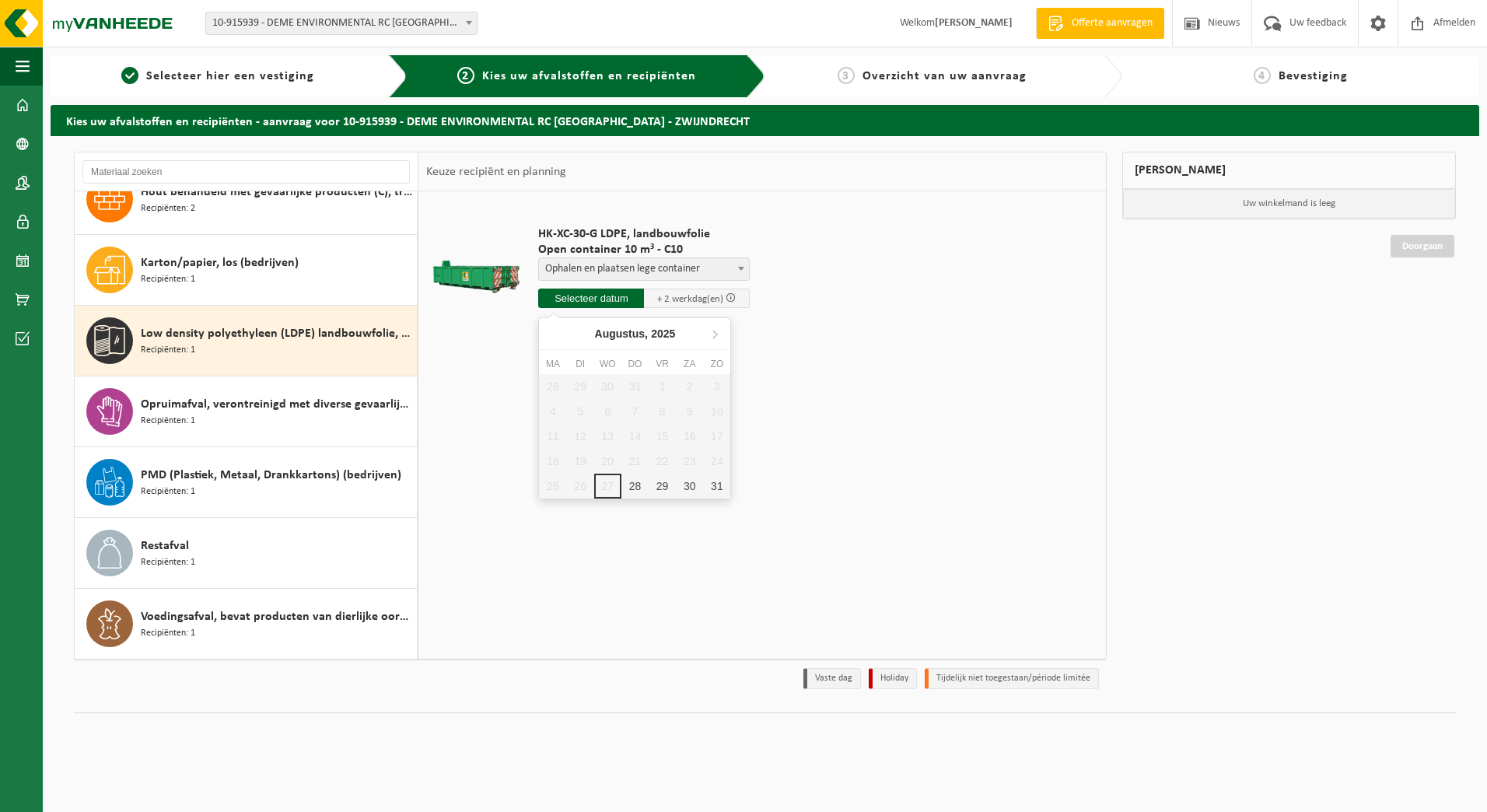
drag, startPoint x: 601, startPoint y: 304, endPoint x: 580, endPoint y: 296, distance: 22.5
click at [580, 296] on input "text" at bounding box center [591, 299] width 106 height 20
click at [611, 484] on div "28 29 30 31 1 2 3 4 5 6 7 8 9 10 11 12 13 14 15 16 17 18 19 20 21 22 23 24 25 2…" at bounding box center [634, 436] width 191 height 124
click at [940, 452] on div "HK-XC-30-G LDPE, landbouwfolie Open container 10 m³ - C10 Gelieve een service t…" at bounding box center [761, 424] width 688 height 467
click at [628, 305] on input "text" at bounding box center [591, 299] width 106 height 20
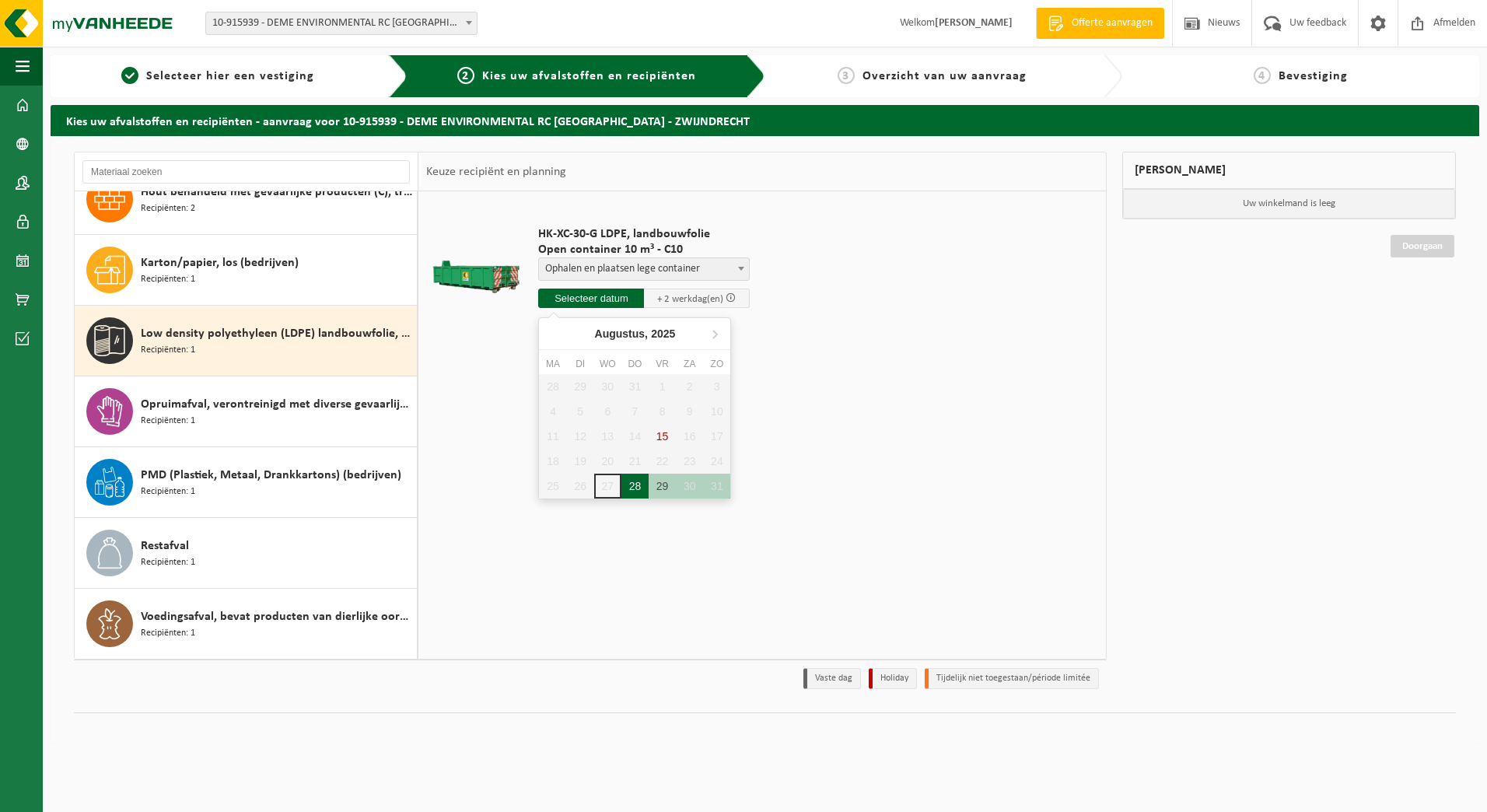
click at [636, 475] on div "28" at bounding box center [634, 486] width 27 height 25
type input "Van 2025-08-28"
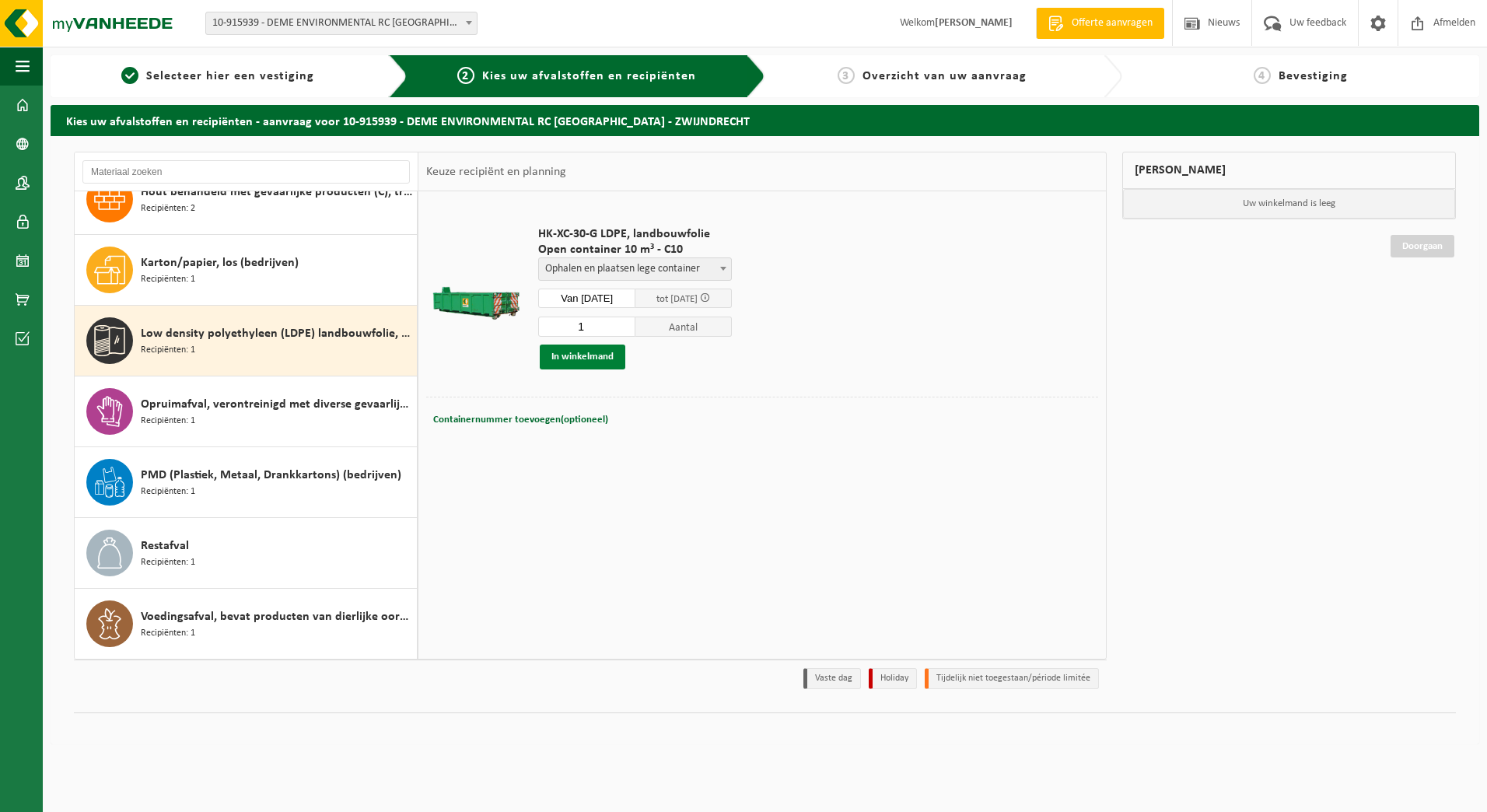
click at [602, 353] on button "In winkelmand" at bounding box center [582, 356] width 86 height 25
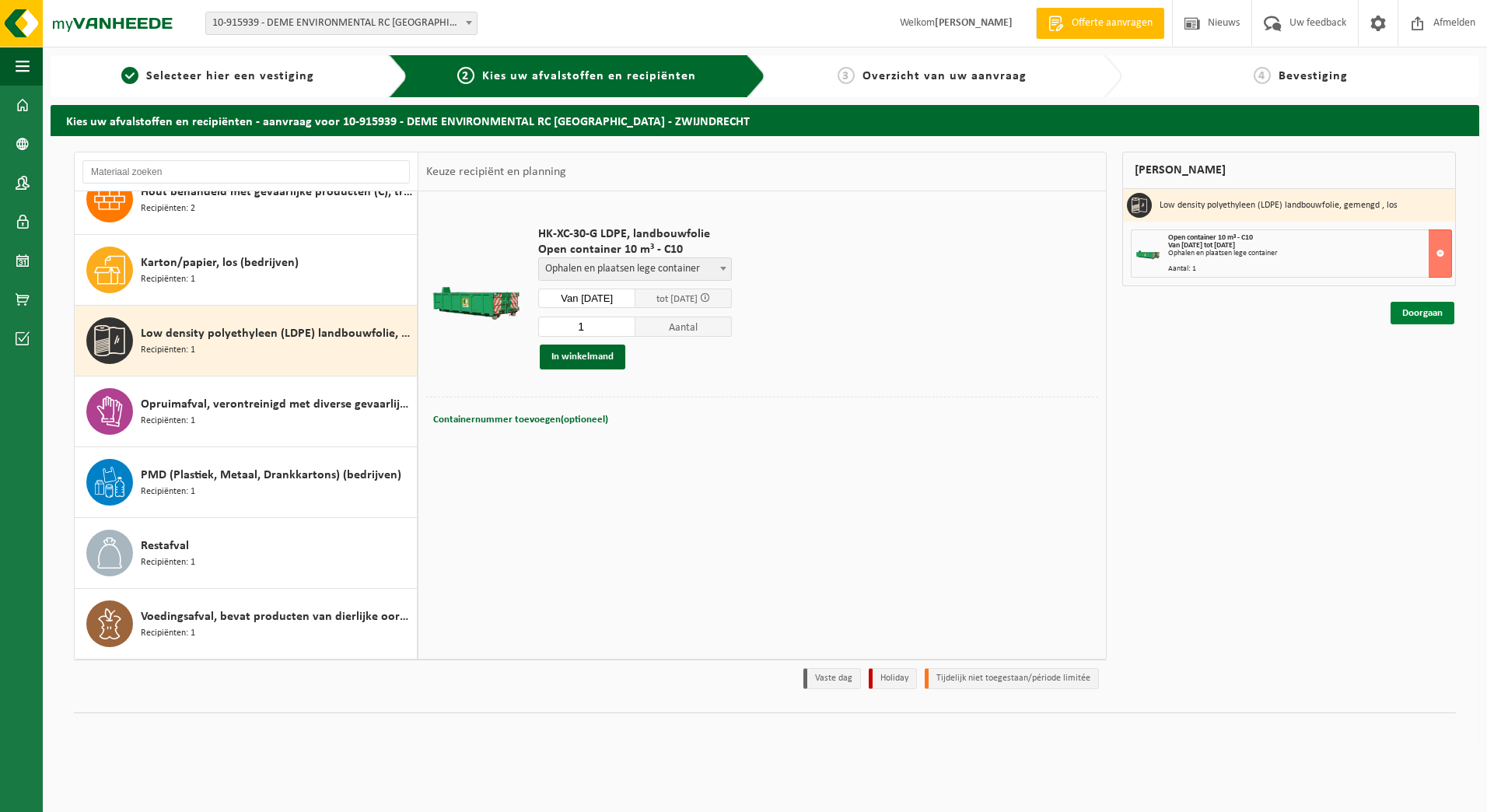
click at [1405, 312] on link "Doorgaan" at bounding box center [1422, 312] width 64 height 23
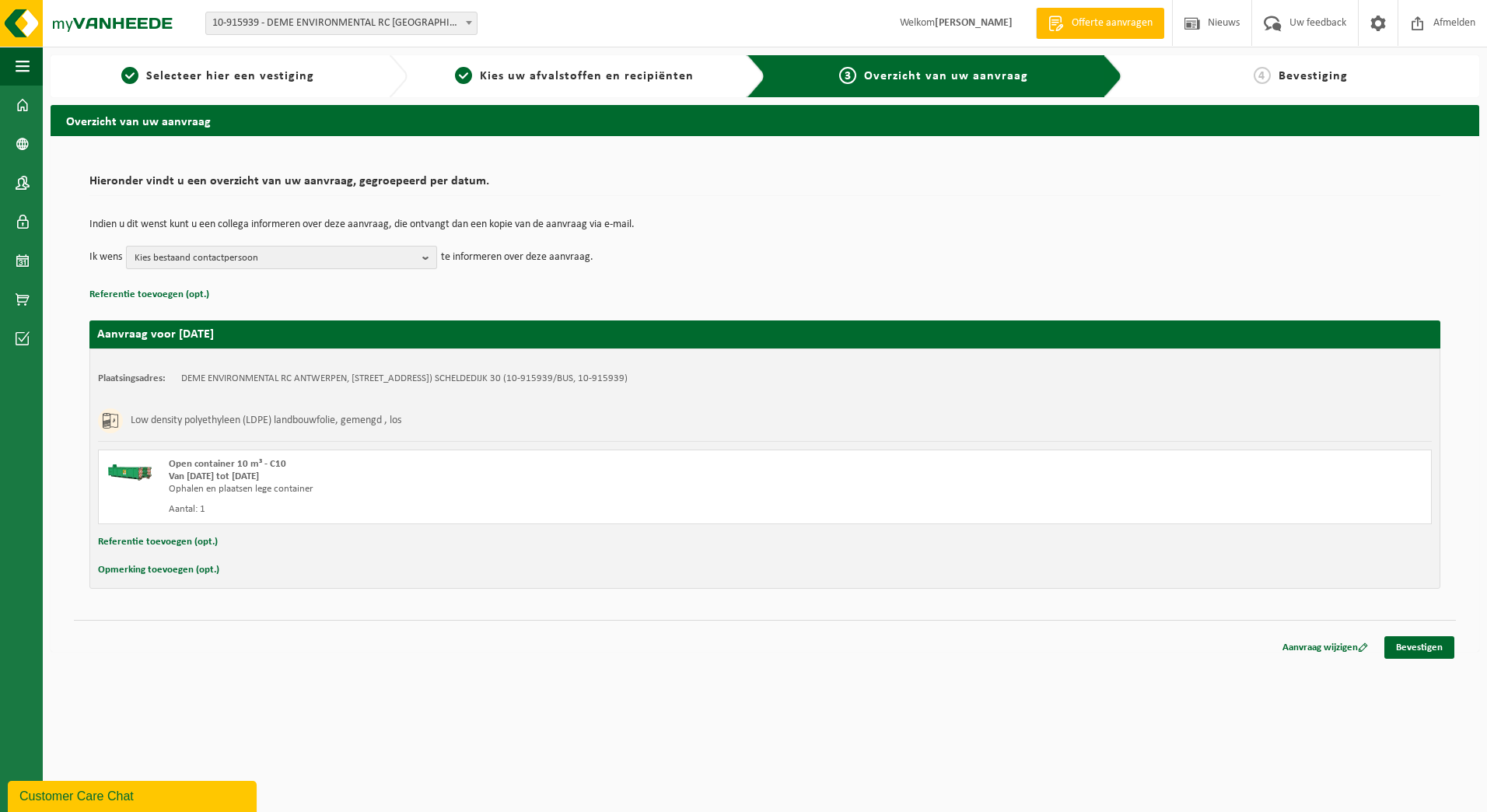
click at [351, 252] on span "Kies bestaand contactpersoon" at bounding box center [275, 258] width 282 height 23
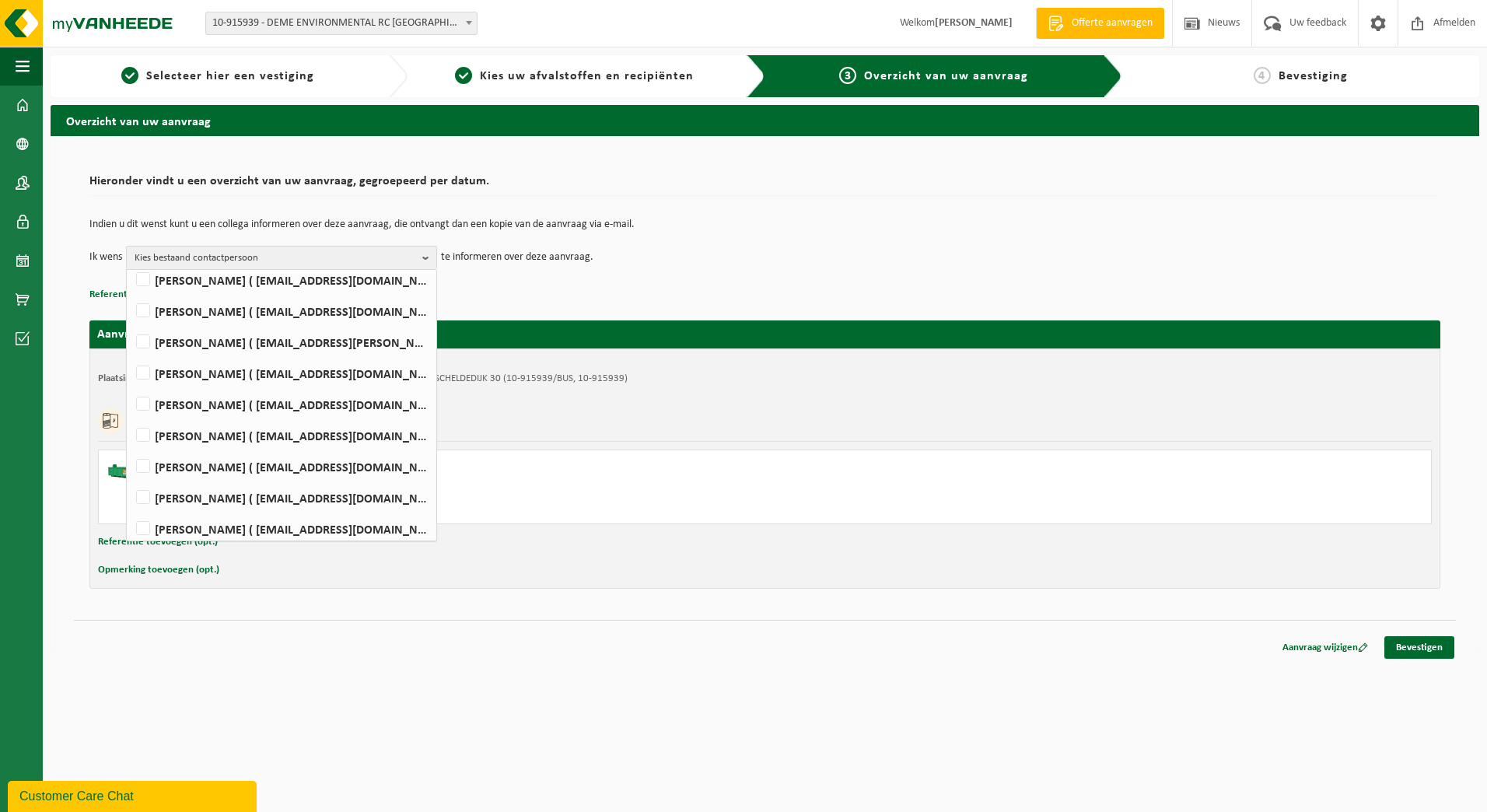
scroll to position [258, 0]
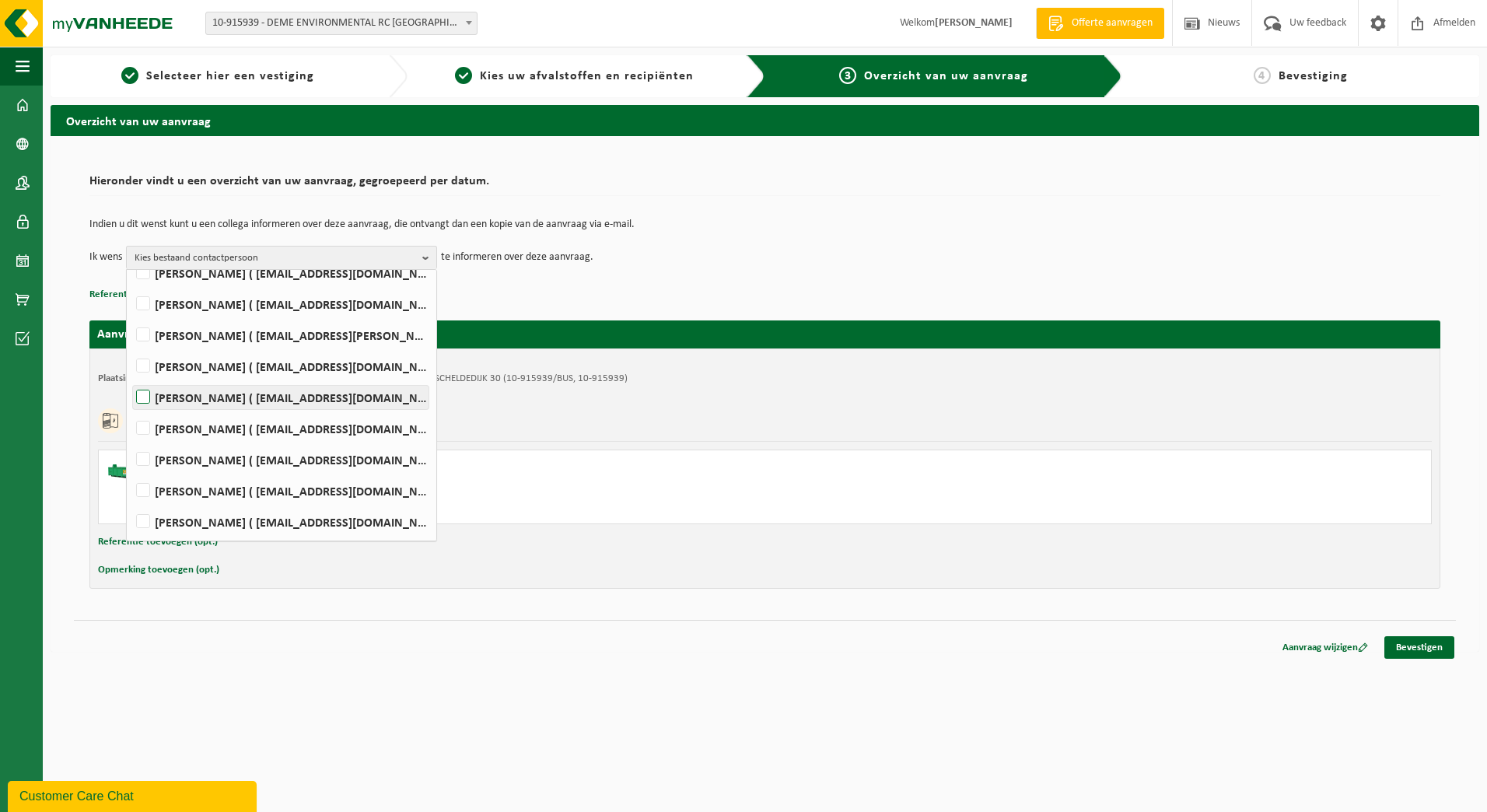
click at [207, 400] on label "Sandy Nassel ( nassel.sandy@deme-group.com )" at bounding box center [281, 396] width 296 height 23
click at [130, 378] on input "Sandy Nassel ( nassel.sandy@deme-group.com )" at bounding box center [129, 377] width 1 height 1
checkbox input "true"
click at [821, 244] on td "Indien u dit wenst kunt u een collega informeren over deze aanvraag, die ontvan…" at bounding box center [764, 232] width 1351 height 27
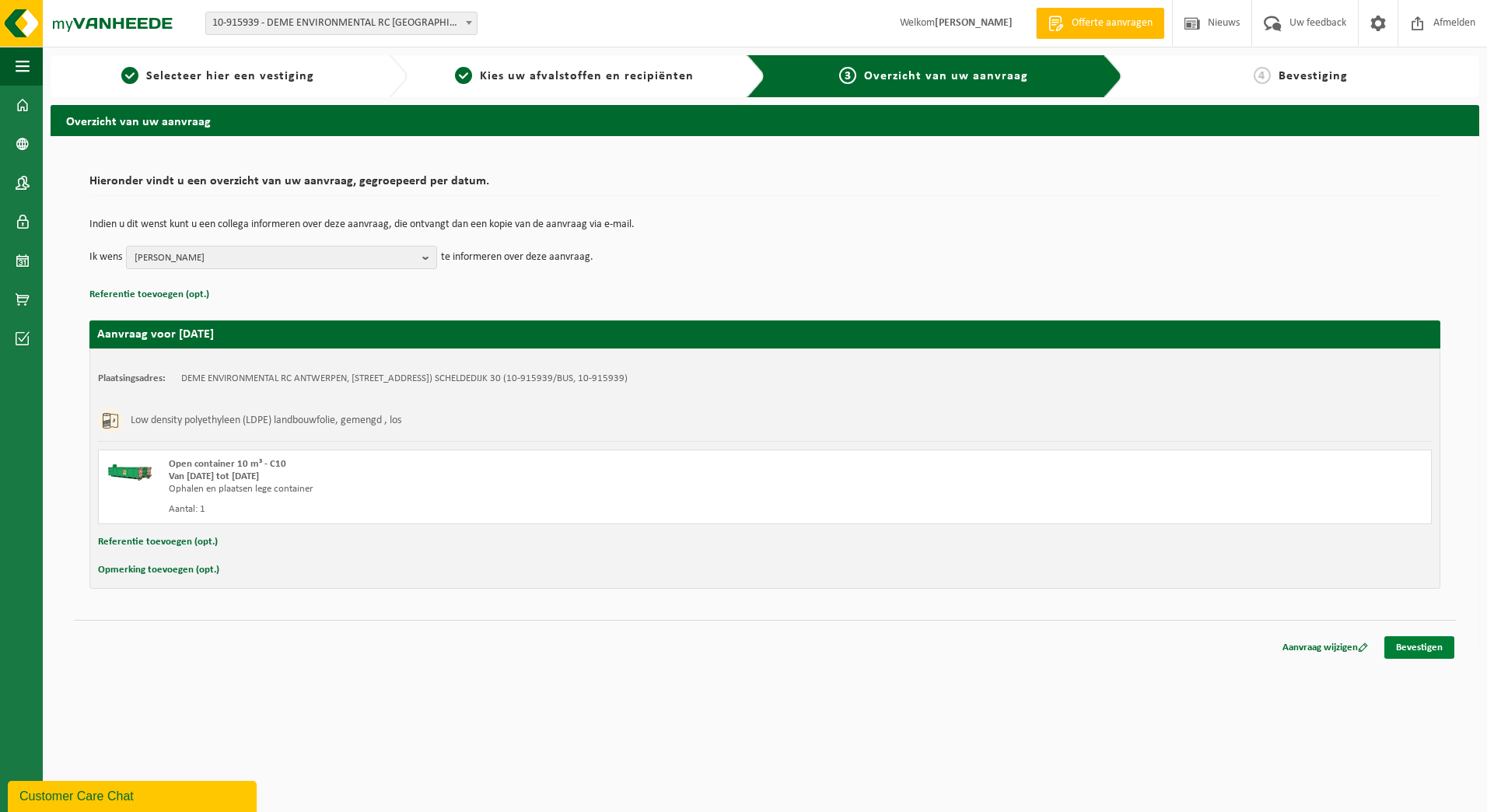
click at [1393, 644] on link "Bevestigen" at bounding box center [1418, 647] width 70 height 23
